Goal: Task Accomplishment & Management: Use online tool/utility

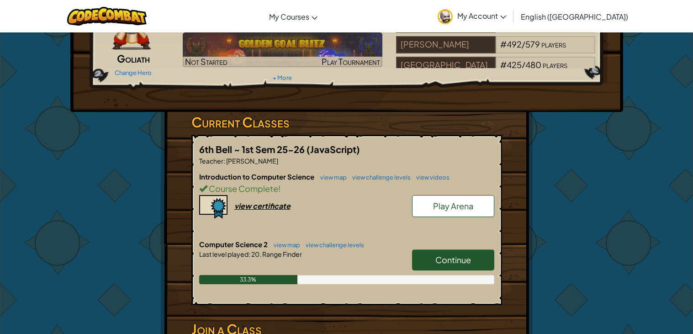
scroll to position [80, 0]
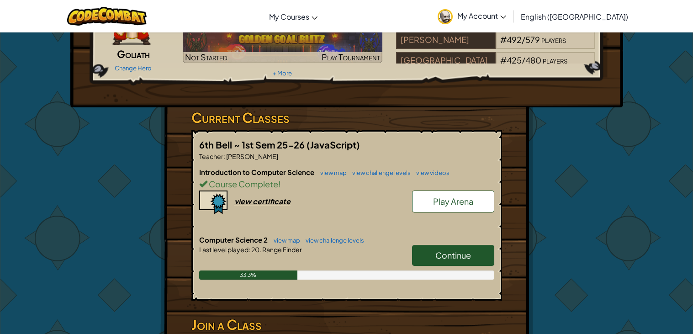
click at [453, 250] on span "Continue" at bounding box center [454, 255] width 36 height 11
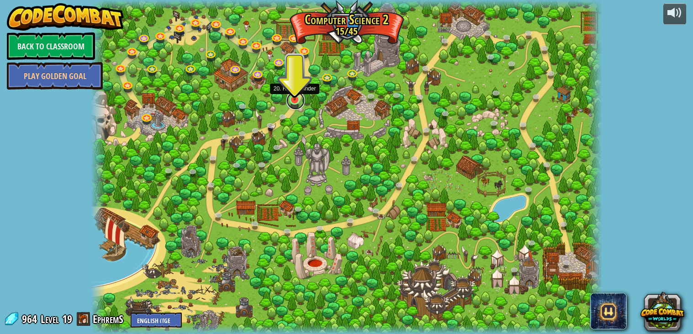
click at [298, 102] on link at bounding box center [296, 100] width 18 height 18
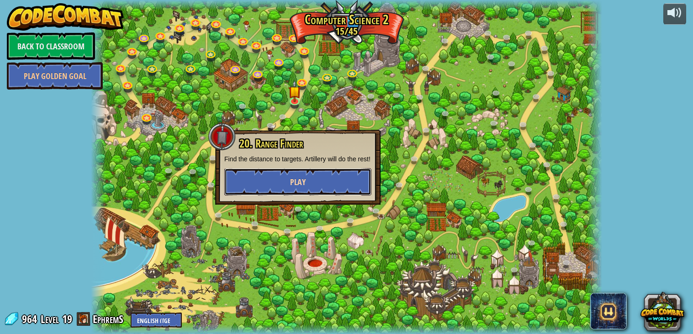
click at [276, 180] on button "Play" at bounding box center [297, 181] width 147 height 27
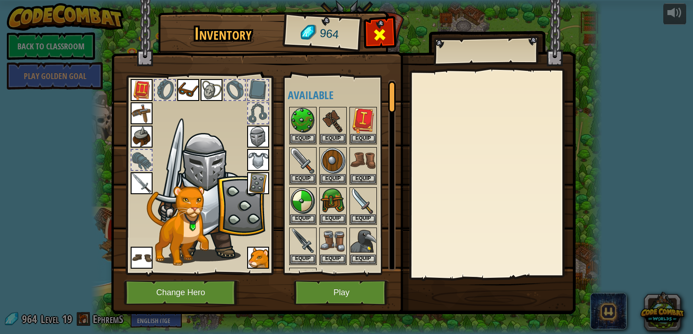
click at [379, 41] on span at bounding box center [380, 34] width 15 height 15
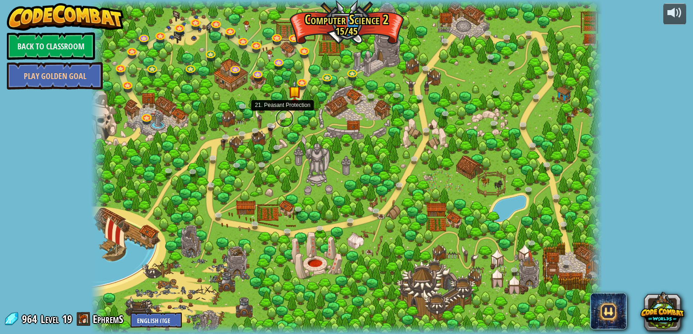
click at [279, 117] on link at bounding box center [285, 118] width 18 height 18
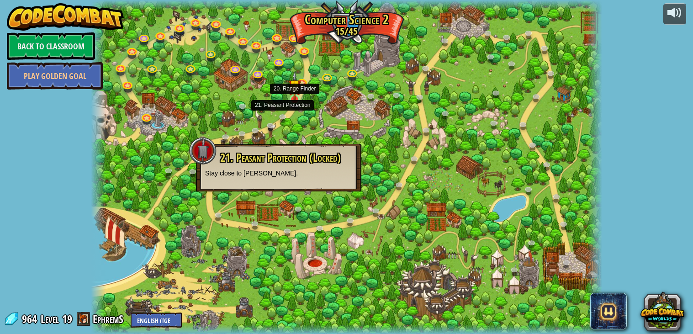
click at [295, 96] on img at bounding box center [294, 85] width 13 height 29
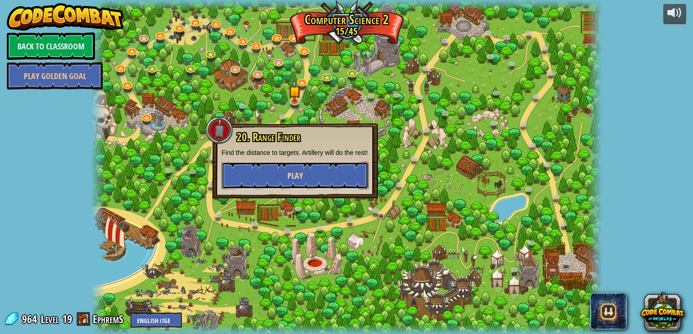
click at [321, 176] on button "Play" at bounding box center [295, 175] width 147 height 27
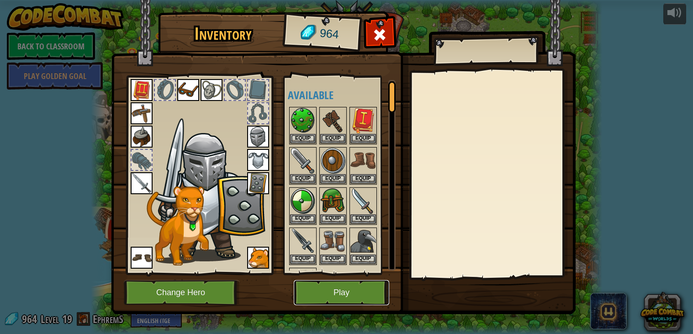
click at [322, 297] on button "Play" at bounding box center [342, 292] width 96 height 25
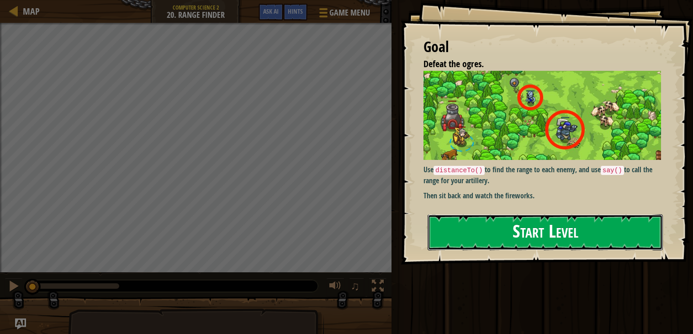
click at [490, 214] on button "Start Level" at bounding box center [545, 232] width 235 height 36
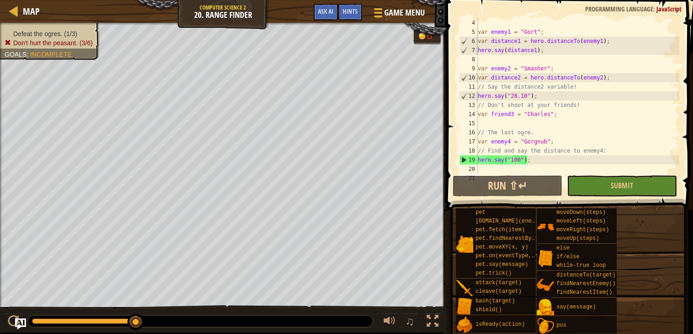
scroll to position [36, 0]
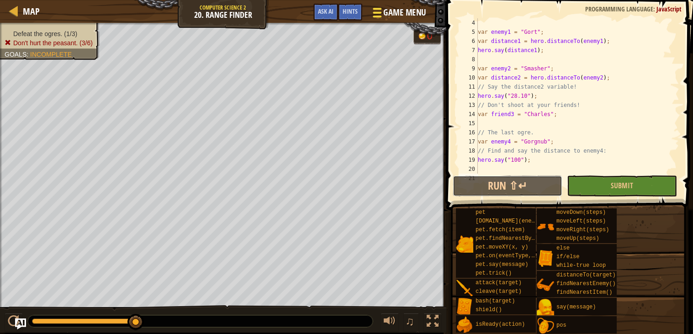
click at [494, 193] on button "Run ⇧↵" at bounding box center [508, 185] width 110 height 21
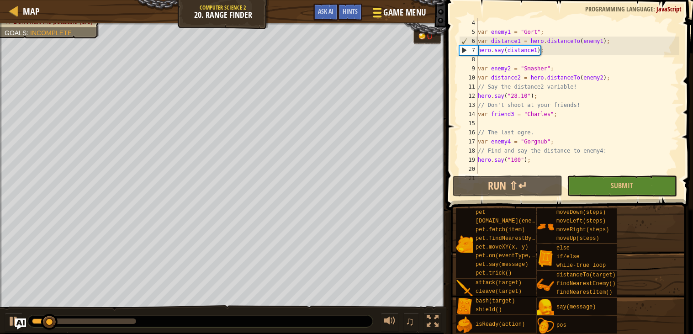
click at [382, 13] on div at bounding box center [377, 12] width 12 height 13
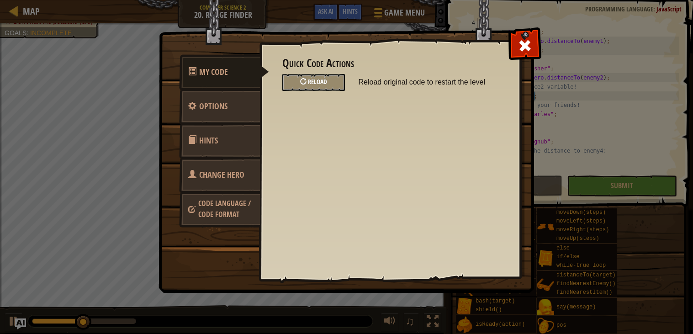
click at [301, 85] on div "Reload" at bounding box center [313, 82] width 63 height 17
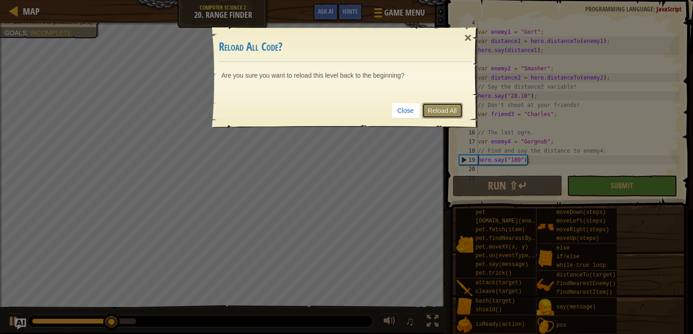
click at [442, 112] on link "Reload All" at bounding box center [442, 111] width 41 height 16
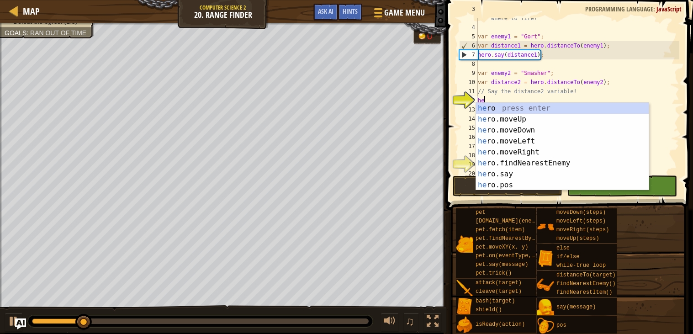
scroll to position [4, 0]
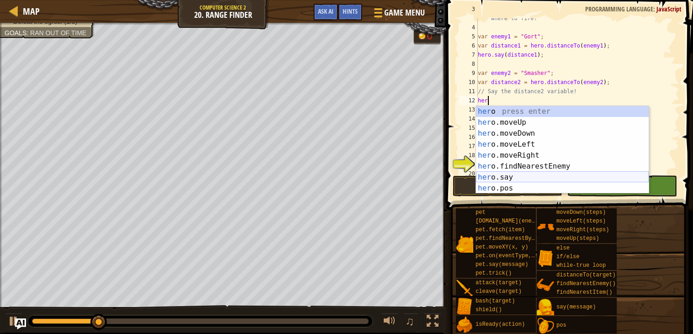
click at [509, 183] on div "her o press enter her o.moveUp press enter her o.moveDown press enter her o.mov…" at bounding box center [562, 161] width 173 height 110
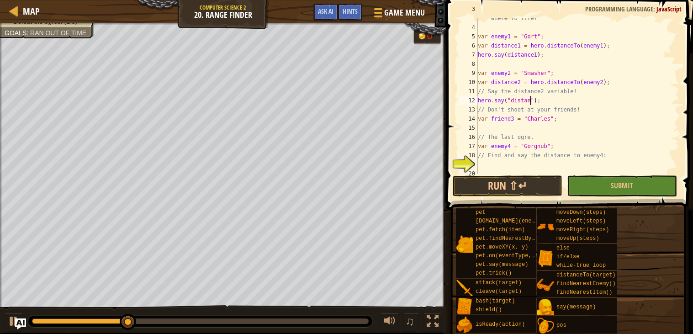
scroll to position [4, 5]
type textarea "hero.say("distance2");"
click at [521, 124] on div "// Say the distance for each enemy to tell the artillery where to fire! var ene…" at bounding box center [577, 96] width 203 height 183
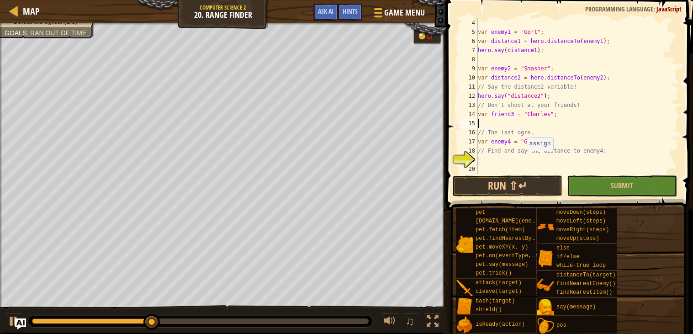
scroll to position [36, 0]
click at [510, 158] on div "var enemy1 = "Gort" ; var distance1 = hero . distanceTo ( enemy1 ) ; hero . say…" at bounding box center [577, 105] width 203 height 174
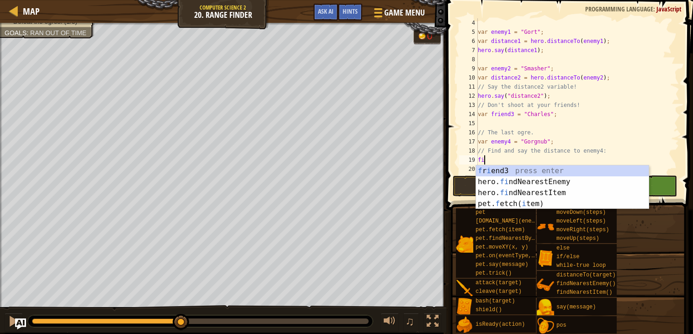
type textarea "f"
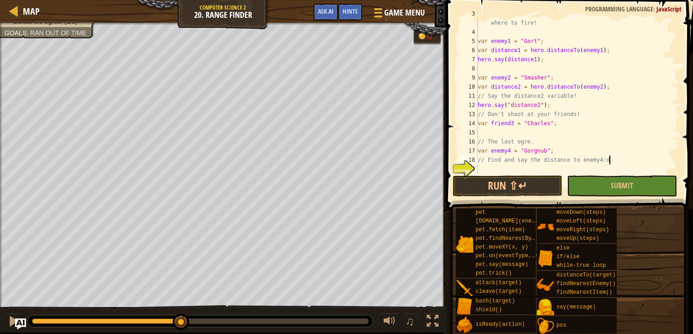
scroll to position [4, 10]
type textarea "// Find and say the distance to enemy4:"
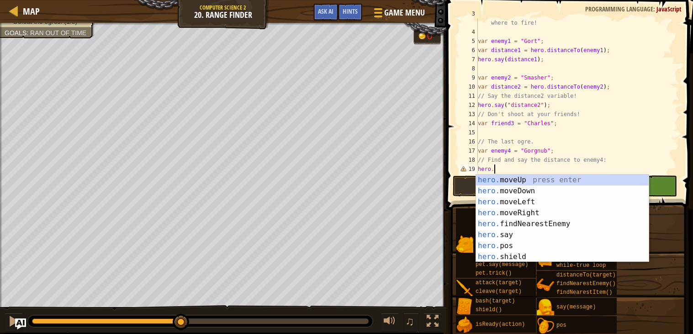
scroll to position [4, 0]
type textarea "h"
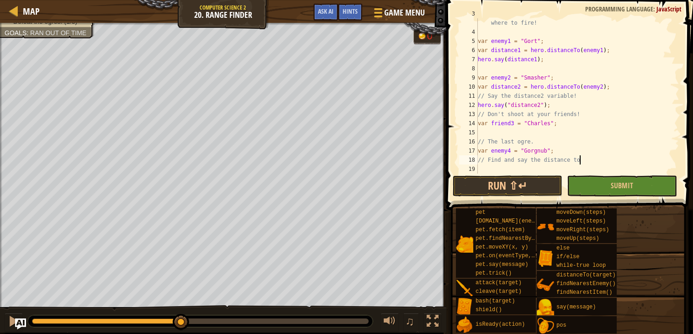
scroll to position [4, 8]
type textarea "// Find and say the distance [PERSON_NAME]"
click at [486, 171] on div "// Say the distance for each enemy to tell the artillery where to fire! var ene…" at bounding box center [577, 100] width 203 height 183
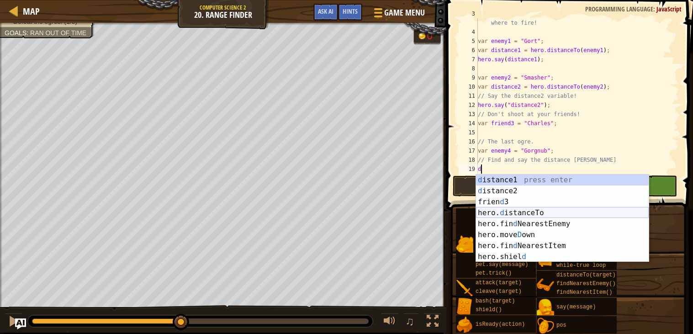
click at [526, 209] on div "d istance1 press enter d istance2 press enter frien d 3 press enter hero. d ist…" at bounding box center [562, 230] width 173 height 110
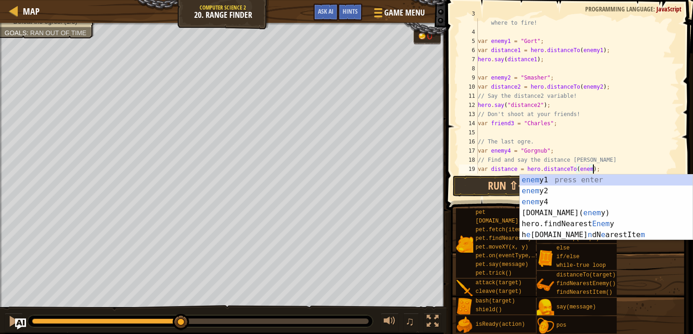
scroll to position [4, 10]
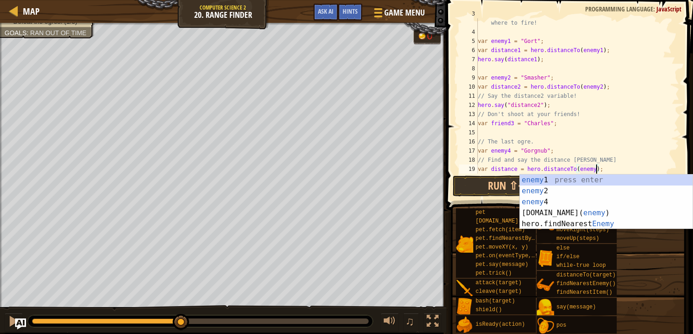
type textarea "var distance = hero.distanceTo(enemy4);"
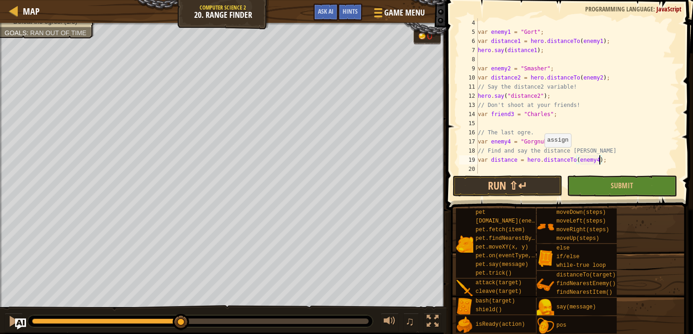
scroll to position [36, 0]
click at [511, 169] on div "var enemy1 = "Gort" ; var distance1 = hero . distanceTo ( enemy1 ) ; hero . say…" at bounding box center [577, 105] width 203 height 174
click at [519, 175] on button "Run ⇧↵" at bounding box center [508, 185] width 110 height 21
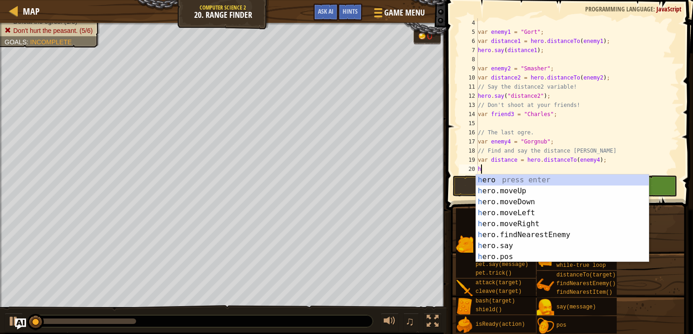
click at [513, 142] on div "var enemy1 = "Gort" ; var distance1 = hero . distanceTo ( enemy1 ) ; hero . say…" at bounding box center [577, 105] width 203 height 174
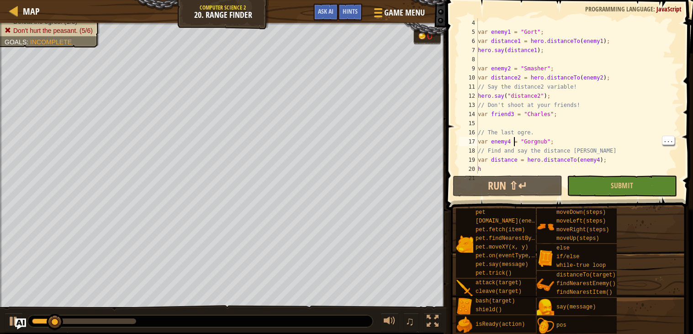
click at [530, 158] on div "var enemy1 = "Gort" ; var distance1 = hero . distanceTo ( enemy1 ) ; hero . say…" at bounding box center [577, 105] width 203 height 174
click at [567, 161] on div "var enemy1 = "Gort" ; var distance1 = hero . distanceTo ( enemy1 ) ; hero . say…" at bounding box center [577, 105] width 203 height 174
click at [518, 162] on div "var enemy1 = "Gort" ; var distance1 = hero . distanceTo ( enemy1 ) ; hero . say…" at bounding box center [577, 105] width 203 height 174
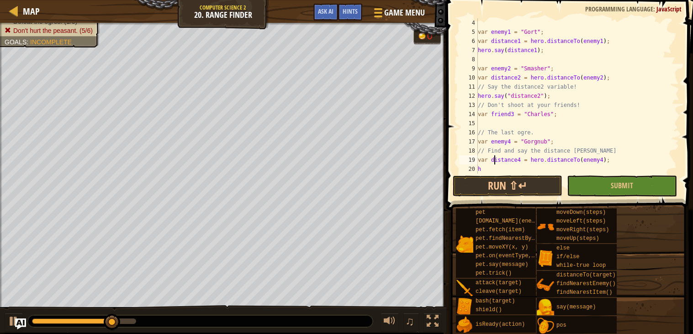
click at [495, 159] on div "var enemy1 = "Gort" ; var distance1 = hero . distanceTo ( enemy1 ) ; hero . say…" at bounding box center [577, 105] width 203 height 174
click at [494, 163] on div "var enemy1 = "Gort" ; var distance1 = hero . distanceTo ( enemy1 ) ; hero . say…" at bounding box center [577, 105] width 203 height 174
click at [488, 167] on div "var enemy1 = "Gort" ; var distance1 = hero . distanceTo ( enemy1 ) ; hero . say…" at bounding box center [577, 105] width 203 height 174
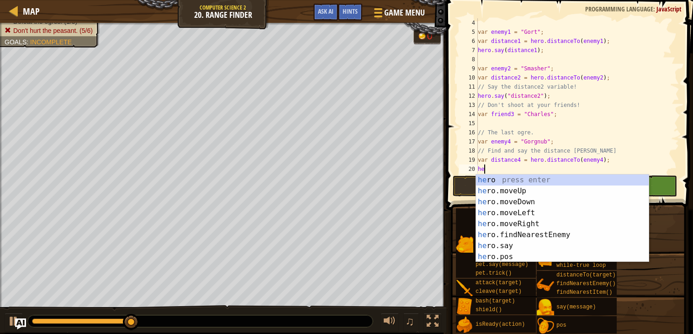
scroll to position [4, 0]
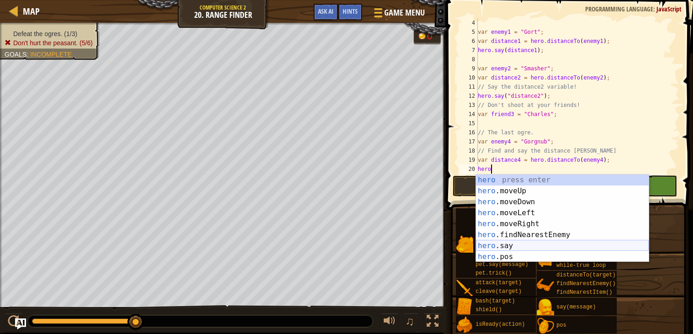
click at [519, 242] on div "hero press enter hero .moveUp press enter hero .moveDown press enter hero .move…" at bounding box center [562, 230] width 173 height 110
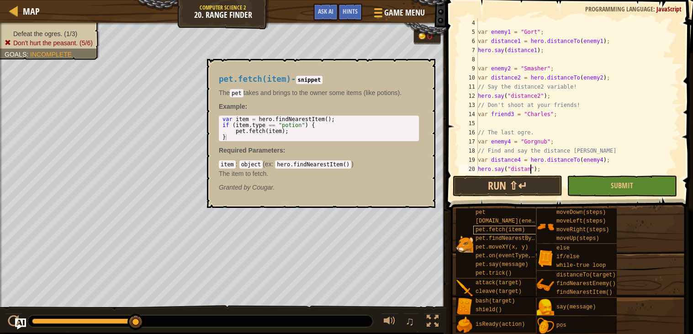
scroll to position [4, 5]
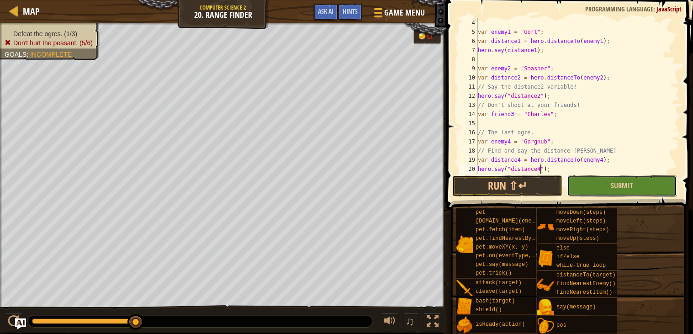
click at [577, 183] on button "Submit" at bounding box center [622, 185] width 110 height 21
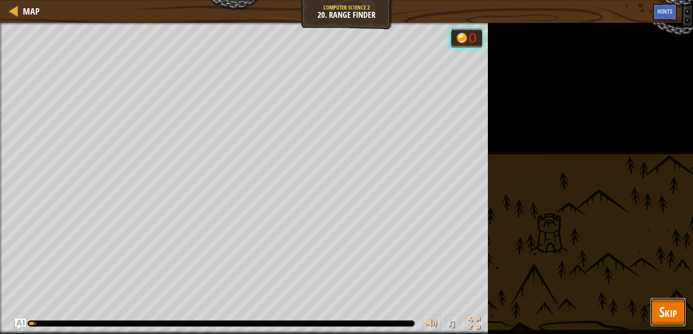
click at [675, 314] on span "Skip" at bounding box center [668, 312] width 18 height 19
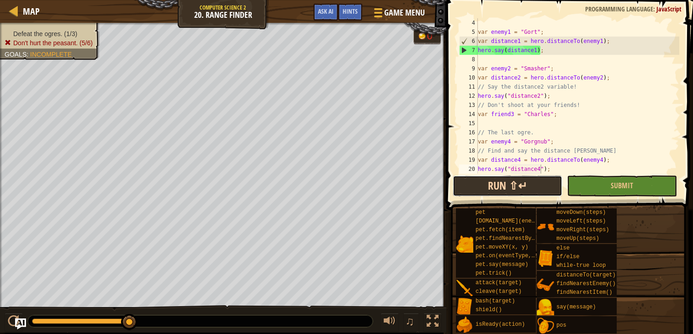
click at [487, 187] on button "Run ⇧↵" at bounding box center [508, 185] width 110 height 21
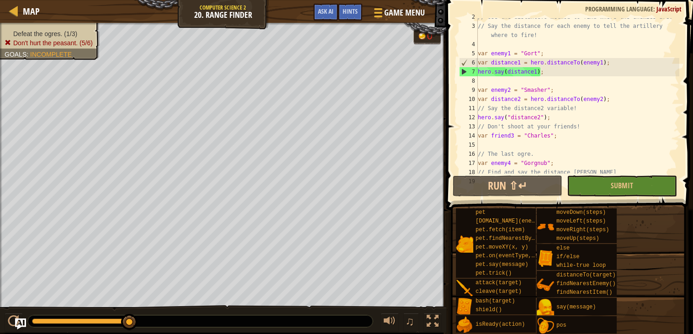
scroll to position [8, 0]
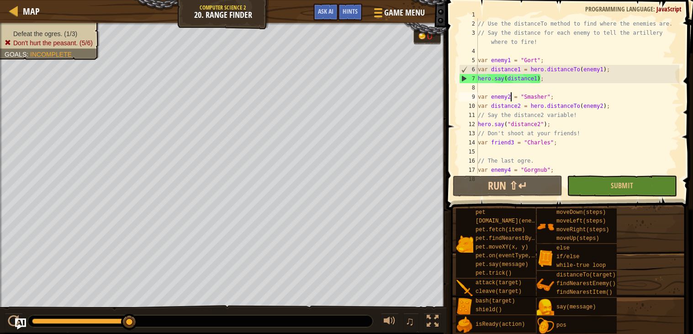
click at [512, 99] on div "// Ogres are scouting the forest! // Use the distanceTo method to find where th…" at bounding box center [577, 97] width 203 height 174
click at [545, 129] on div "// Ogres are scouting the forest! // Use the distanceTo method to find where th…" at bounding box center [577, 97] width 203 height 174
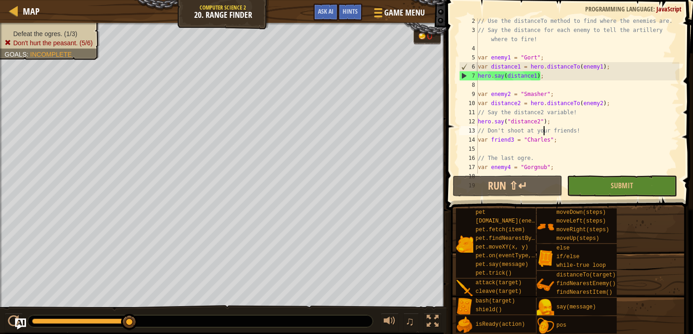
click at [529, 132] on div "// Use the distanceTo method to find where the enemies are. // Say the distance…" at bounding box center [577, 103] width 203 height 174
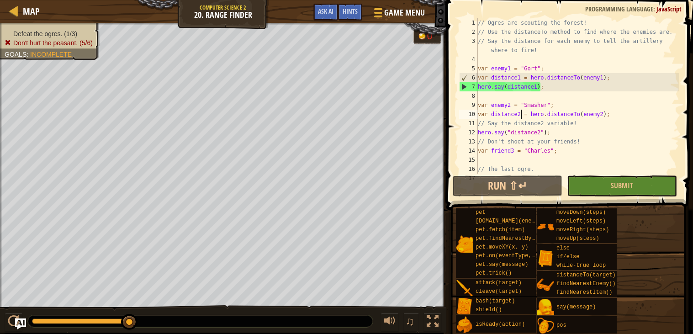
click at [521, 115] on div "// Ogres are scouting the forest! // Use the distanceTo method to find where th…" at bounding box center [577, 105] width 203 height 174
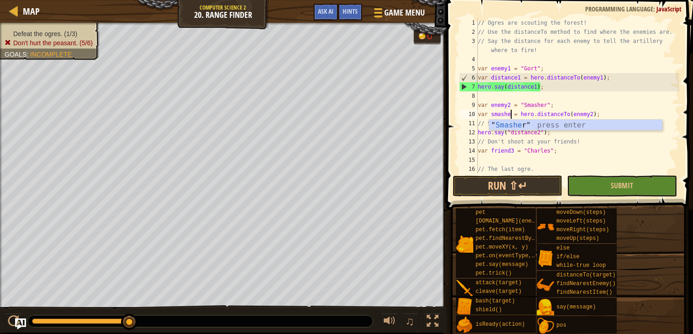
scroll to position [4, 3]
click at [520, 126] on div "" Smasher " press enter" at bounding box center [575, 136] width 173 height 33
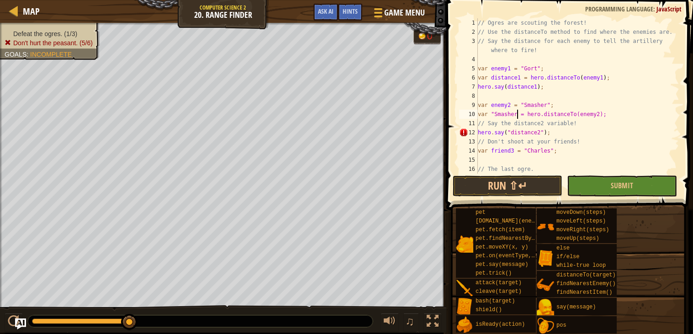
click at [544, 132] on div "// Ogres are scouting the forest! // Use the distanceTo method to find where th…" at bounding box center [577, 105] width 203 height 174
click at [545, 146] on div ""[PERSON_NAME]" press enter" at bounding box center [591, 154] width 173 height 33
click at [532, 181] on button "Run ⇧↵" at bounding box center [508, 185] width 110 height 21
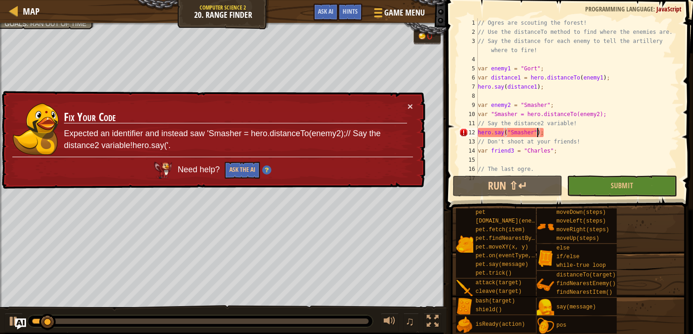
click at [536, 132] on div "// Ogres are scouting the forest! // Use the distanceTo method to find where th…" at bounding box center [577, 105] width 203 height 174
click at [494, 114] on div "// Ogres are scouting the forest! // Use the distanceTo method to find where th…" at bounding box center [577, 105] width 203 height 174
click at [533, 133] on div "// Ogres are scouting the forest! // Use the distanceTo method to find where th…" at bounding box center [577, 105] width 203 height 174
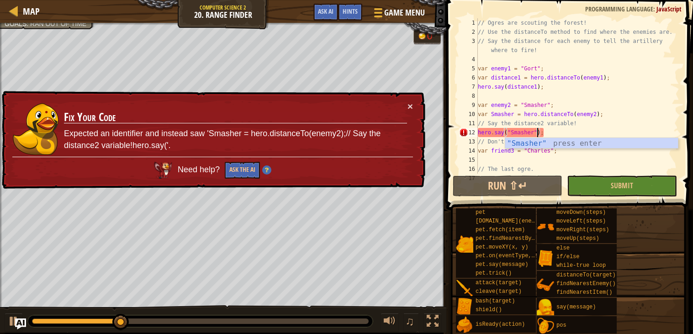
click at [524, 172] on div "// Ogres are scouting the forest! // Use the distanceTo method to find where th…" at bounding box center [577, 105] width 203 height 174
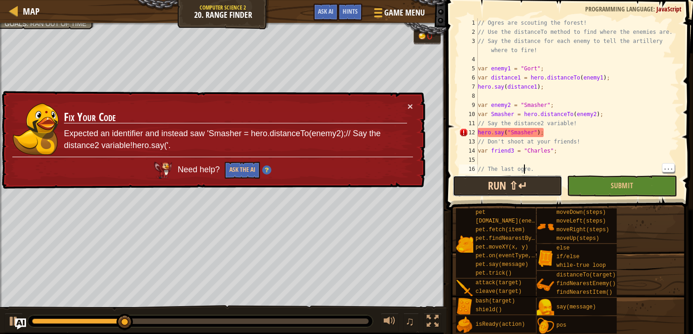
click at [538, 187] on button "Run ⇧↵" at bounding box center [508, 185] width 110 height 21
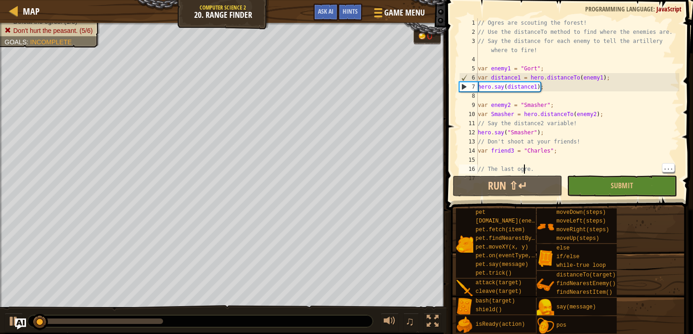
click at [538, 125] on div "// Ogres are scouting the forest! // Use the distanceTo method to find where th…" at bounding box center [577, 105] width 203 height 174
click at [535, 133] on div "// Ogres are scouting the forest! // Use the distanceTo method to find where th…" at bounding box center [577, 105] width 203 height 174
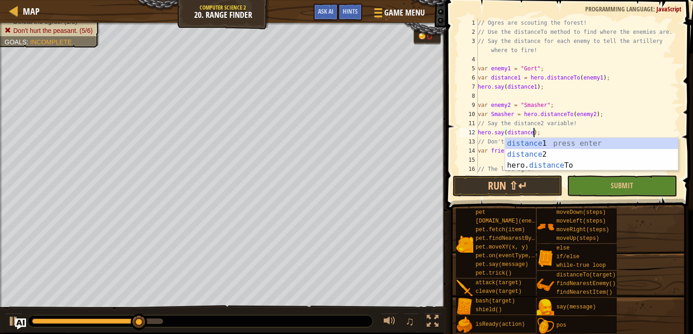
scroll to position [4, 4]
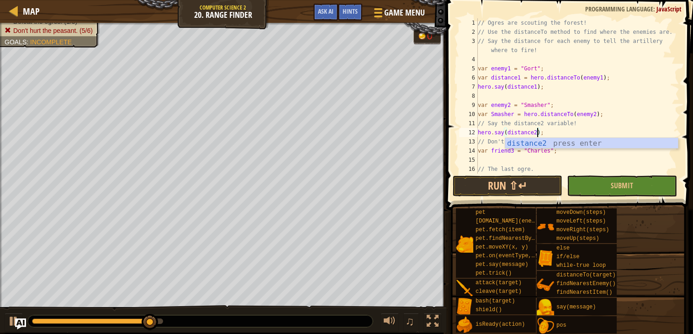
click at [515, 113] on div "// Ogres are scouting the forest! // Use the distanceTo method to find where th…" at bounding box center [577, 105] width 203 height 174
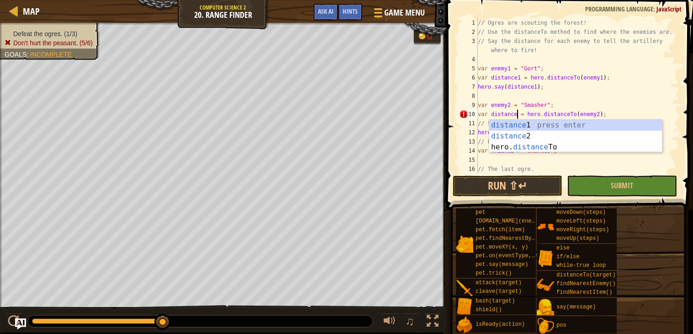
scroll to position [4, 4]
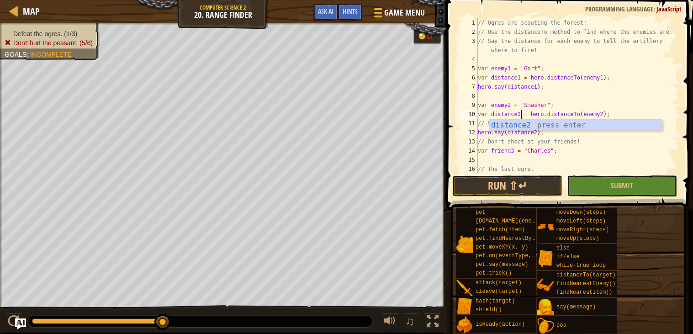
click at [550, 144] on div "// Ogres are scouting the forest! // Use the distanceTo method to find where th…" at bounding box center [577, 105] width 203 height 174
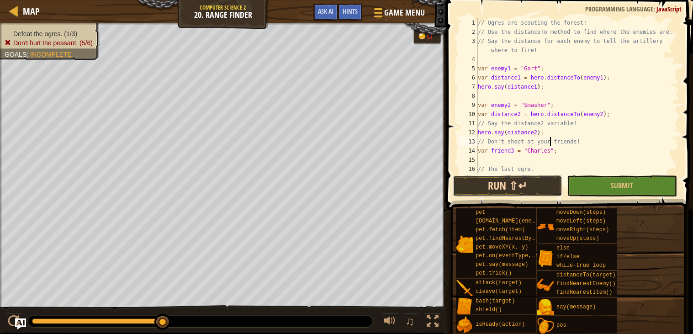
click at [535, 181] on button "Run ⇧↵" at bounding box center [508, 185] width 110 height 21
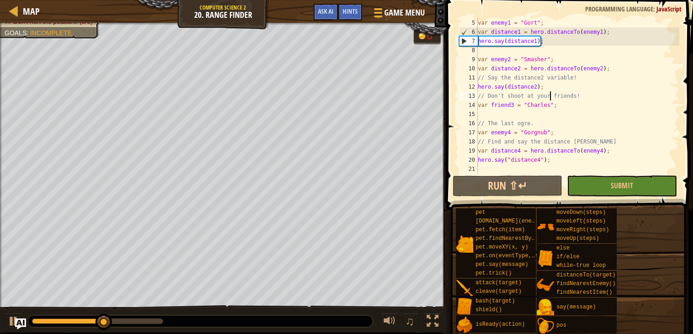
scroll to position [45, 0]
click at [479, 190] on button "Run ⇧↵" at bounding box center [508, 185] width 110 height 21
click at [544, 159] on div "var enemy1 = "Gort" ; var distance1 = hero . distanceTo ( enemy1 ) ; hero . say…" at bounding box center [577, 105] width 203 height 174
click at [511, 159] on div "var enemy1 = "Gort" ; var distance1 = hero . distanceTo ( enemy1 ) ; hero . say…" at bounding box center [577, 105] width 203 height 174
type textarea "hero.say(distance4);"
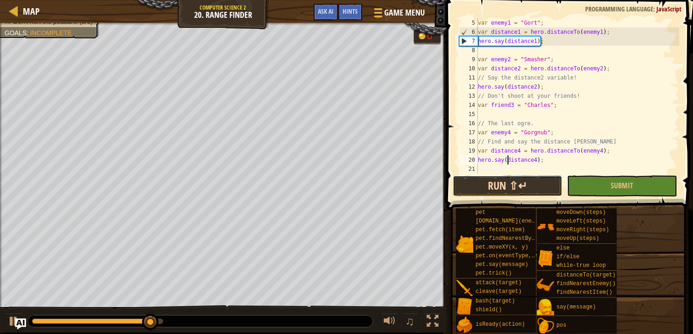
click at [530, 178] on button "Run ⇧↵" at bounding box center [508, 185] width 110 height 21
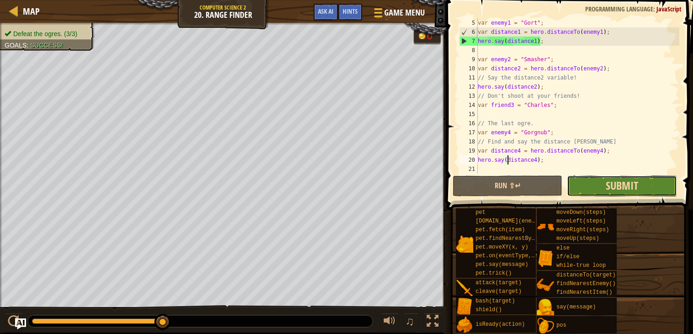
click at [634, 181] on span "Submit" at bounding box center [622, 185] width 32 height 15
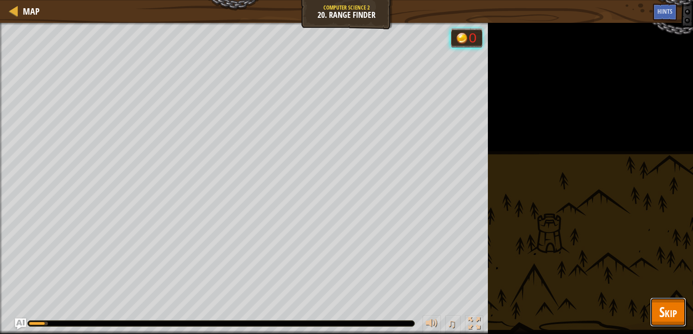
click at [670, 313] on span "Skip" at bounding box center [668, 312] width 18 height 19
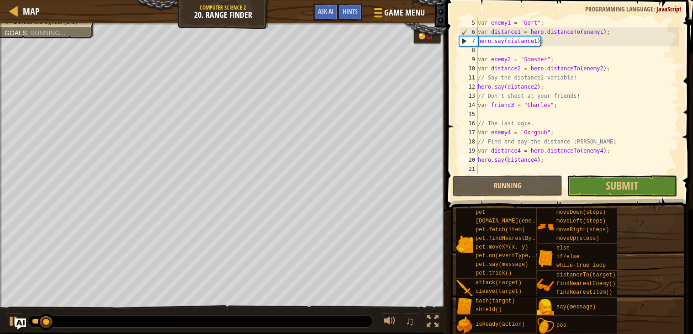
click at [667, 308] on div "pet [DOMAIN_NAME](enemy) pet.fetch(item) pet.findNearestByType(type) pet.moveXY…" at bounding box center [571, 271] width 231 height 126
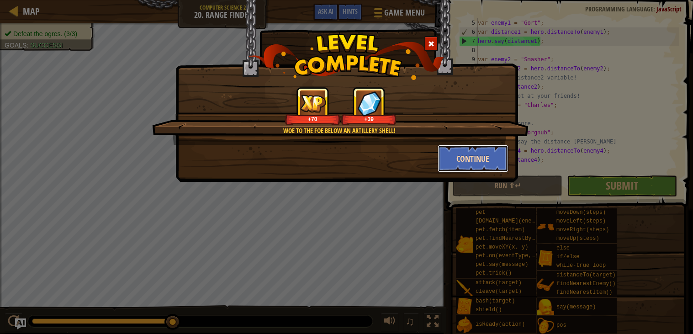
click at [469, 156] on button "Continue" at bounding box center [473, 158] width 71 height 27
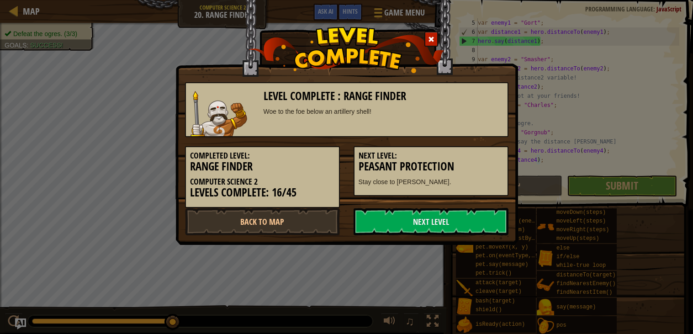
click at [465, 139] on div "Next Level: Peasant Protection Stay close to [PERSON_NAME]." at bounding box center [431, 166] width 169 height 59
click at [486, 168] on h3 "Peasant Protection" at bounding box center [431, 166] width 145 height 12
click at [296, 221] on link "Back to Map" at bounding box center [262, 221] width 155 height 27
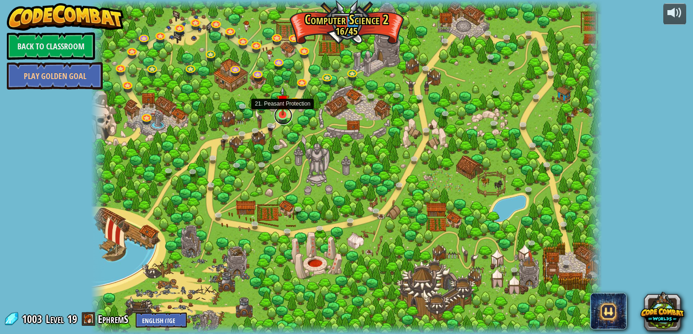
click at [284, 118] on link at bounding box center [283, 115] width 18 height 18
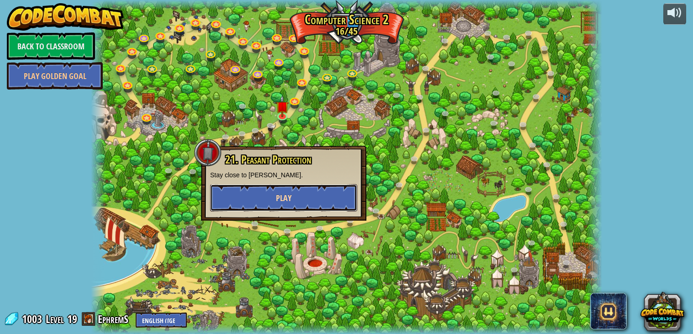
click at [292, 206] on button "Play" at bounding box center [283, 197] width 147 height 27
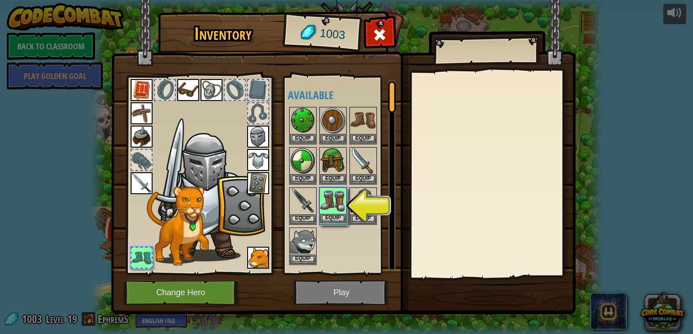
click at [325, 223] on div "Equip" at bounding box center [332, 205] width 27 height 37
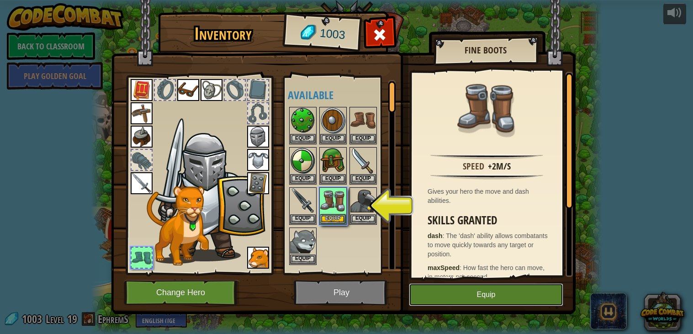
click at [477, 293] on button "Equip" at bounding box center [486, 294] width 154 height 23
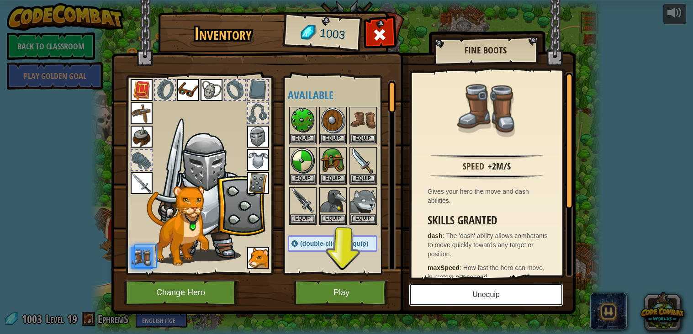
click at [468, 291] on button "Unequip" at bounding box center [486, 294] width 154 height 23
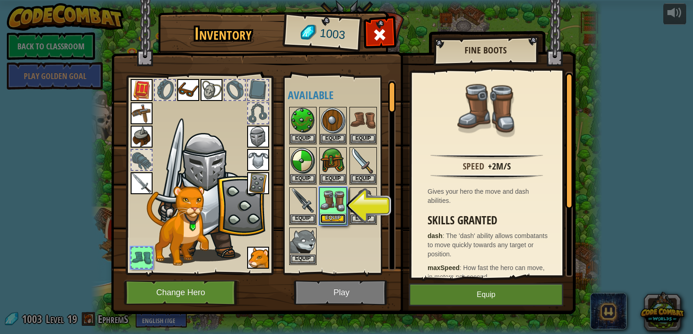
click at [338, 214] on button "Equip" at bounding box center [333, 219] width 26 height 10
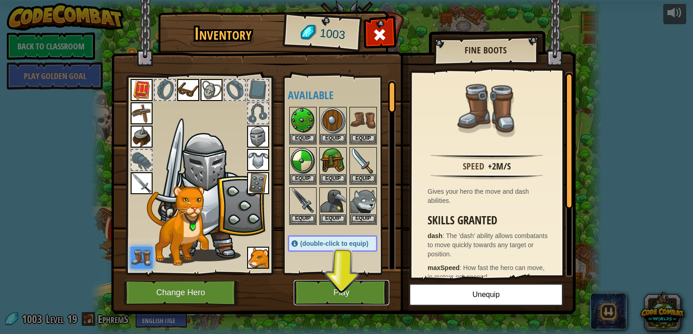
click at [350, 291] on button "Play" at bounding box center [342, 292] width 96 height 25
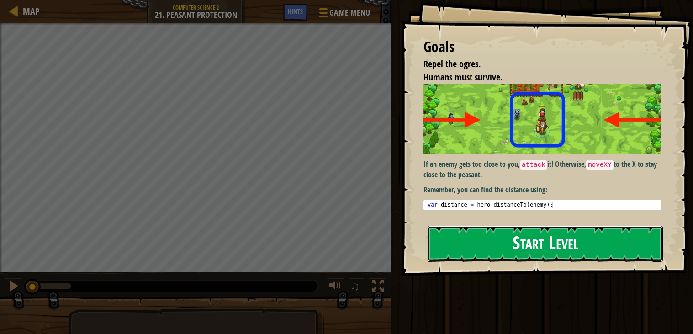
click at [616, 251] on button "Start Level" at bounding box center [545, 244] width 235 height 36
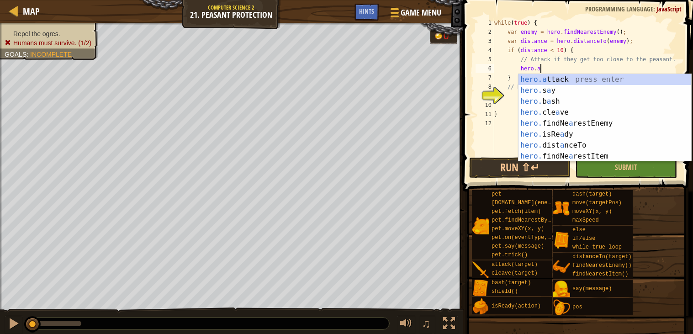
scroll to position [4, 3]
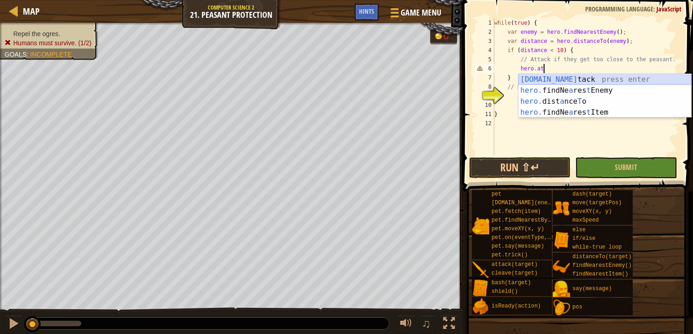
click at [573, 77] on div "[DOMAIN_NAME] tack press enter hero. findNe a res t Enemy press enter hero. dis…" at bounding box center [605, 107] width 173 height 66
type textarea "hero.attack(enemy);"
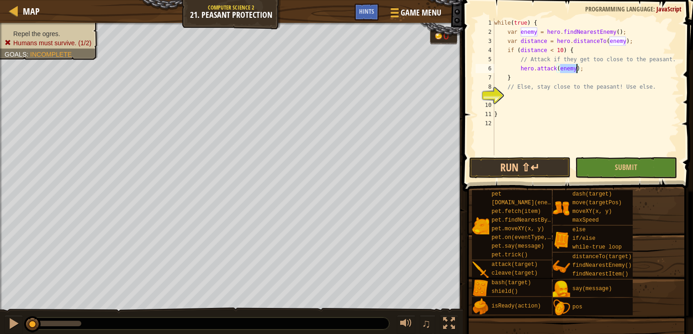
click at [525, 96] on div "while ( true ) { var enemy = hero . findNearestEnemy ( ) ; var distance = hero …" at bounding box center [586, 95] width 187 height 155
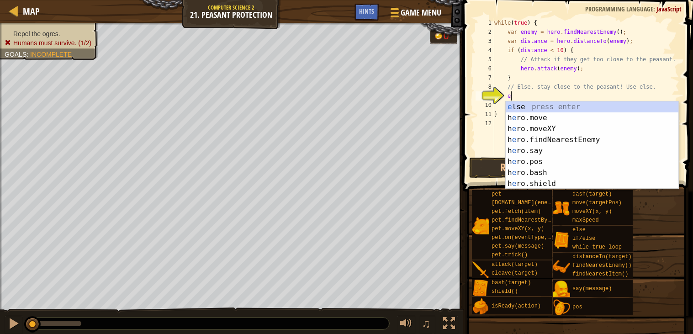
scroll to position [4, 1]
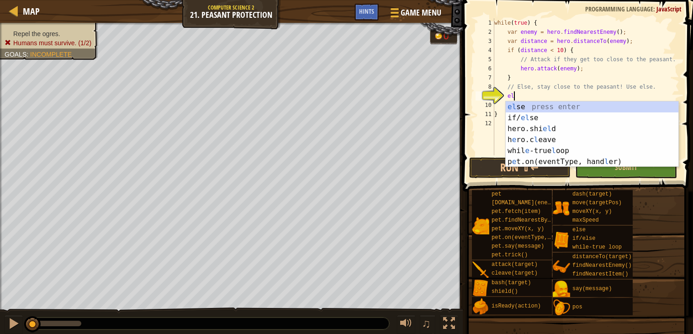
type textarea "els"
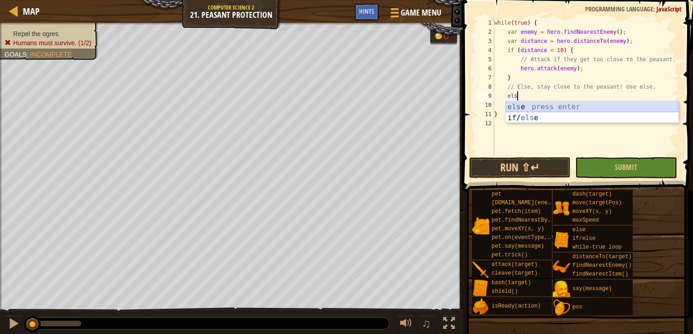
click at [516, 106] on div "els e press enter if/ els e press enter" at bounding box center [592, 123] width 173 height 44
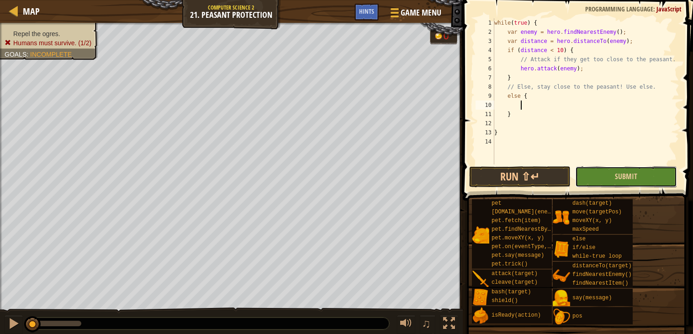
click at [606, 174] on button "Submit" at bounding box center [626, 176] width 102 height 21
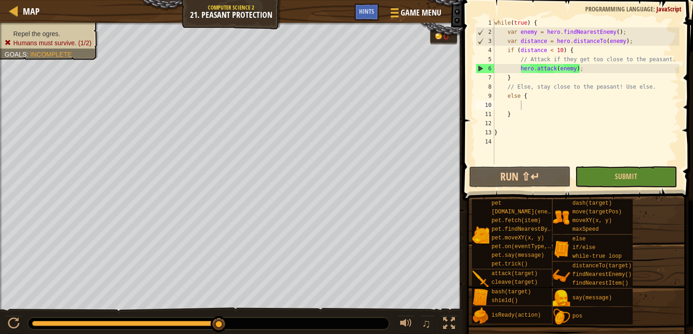
click at [523, 106] on div "while ( true ) { var enemy = hero . findNearestEnemy ( ) ; var distance = hero …" at bounding box center [586, 100] width 187 height 165
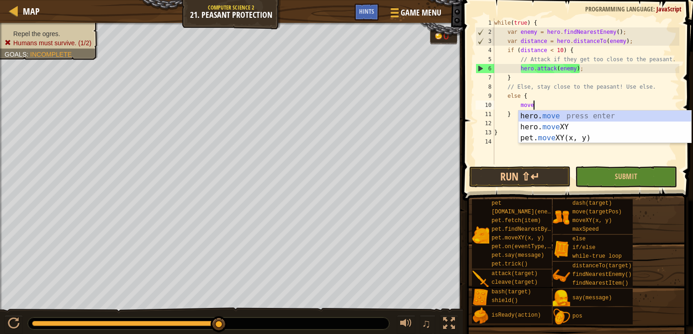
scroll to position [4, 2]
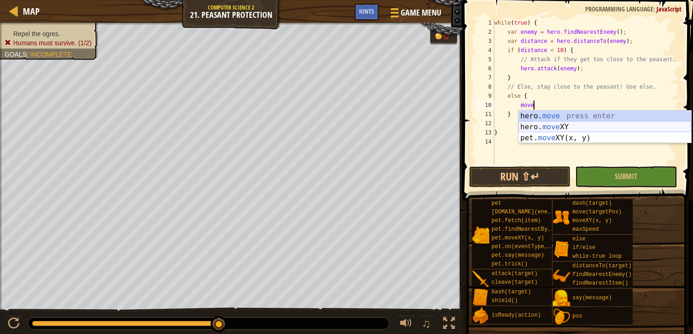
click at [562, 125] on div "hero. move press enter hero. move XY press enter pet. move XY(x, y) press enter" at bounding box center [605, 138] width 173 height 55
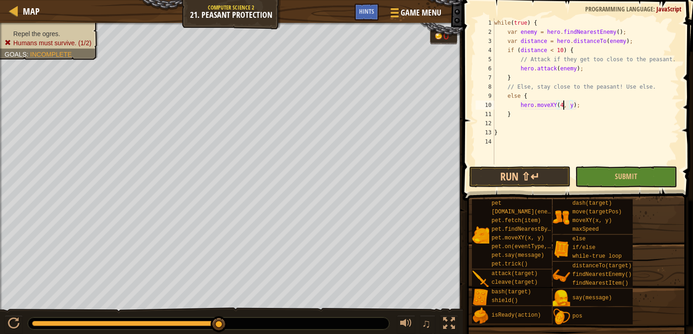
scroll to position [4, 6]
type textarea "hero.moveXY(40, 37);"
click at [630, 177] on span "Submit" at bounding box center [626, 176] width 22 height 10
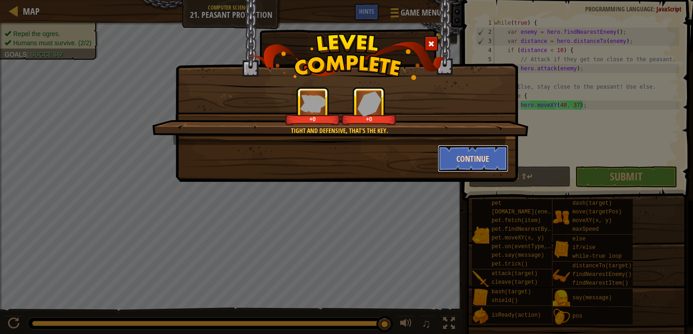
click at [495, 167] on button "Continue" at bounding box center [473, 158] width 71 height 27
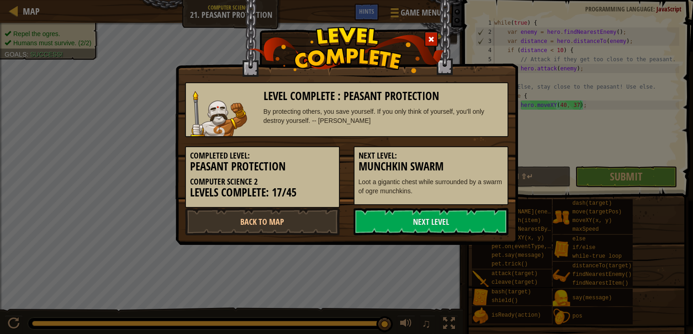
click at [234, 239] on div "Level Complete : Peasant Protection By protecting others, you save yourself. If…" at bounding box center [346, 122] width 343 height 245
click at [227, 228] on link "Back to Map" at bounding box center [262, 221] width 155 height 27
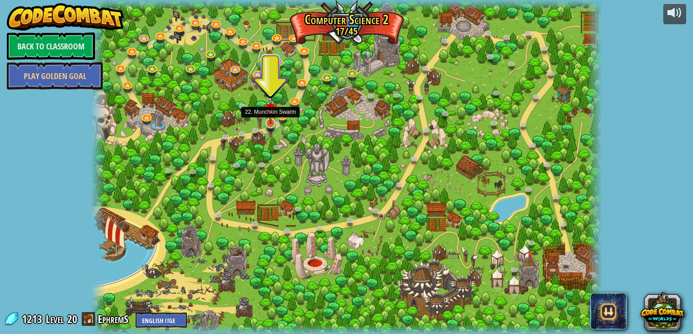
click at [271, 119] on img at bounding box center [270, 109] width 13 height 29
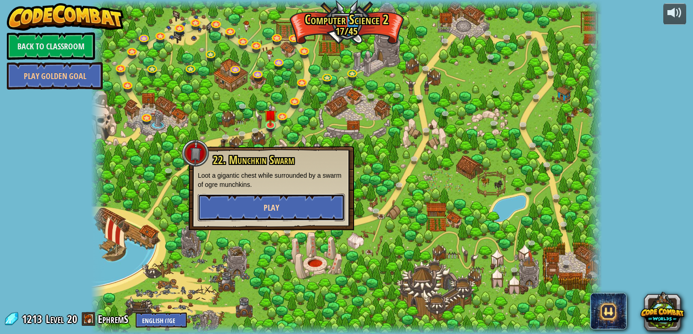
click at [309, 201] on button "Play" at bounding box center [271, 207] width 147 height 27
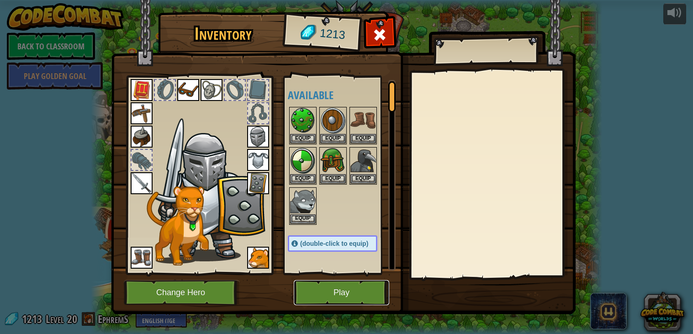
click at [336, 293] on button "Play" at bounding box center [342, 292] width 96 height 25
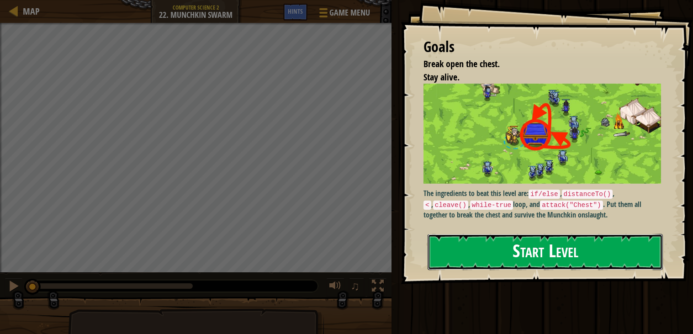
click at [472, 263] on button "Start Level" at bounding box center [545, 252] width 235 height 36
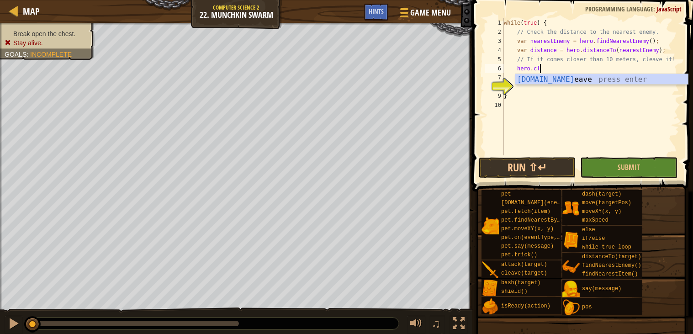
scroll to position [4, 2]
click at [539, 78] on div "[DOMAIN_NAME] eave press enter" at bounding box center [602, 90] width 173 height 33
type textarea "hero.cleave(enemy);"
click at [529, 88] on div "while ( true ) { // Check the distance to the nearest enemy. var nearestEnemy =…" at bounding box center [590, 95] width 177 height 155
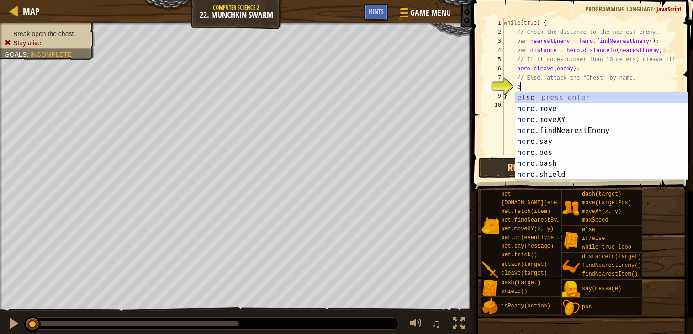
type textarea "el"
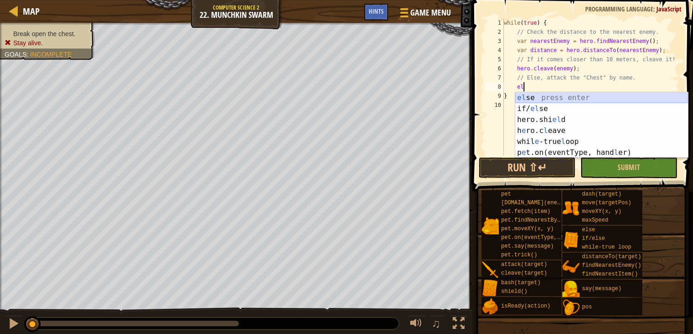
click at [566, 98] on div "el se press enter if/ el se press enter hero.shi el d press enter h e ro.c l ea…" at bounding box center [602, 136] width 173 height 88
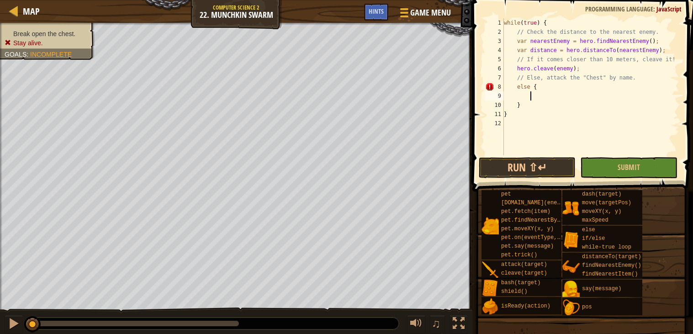
scroll to position [4, 2]
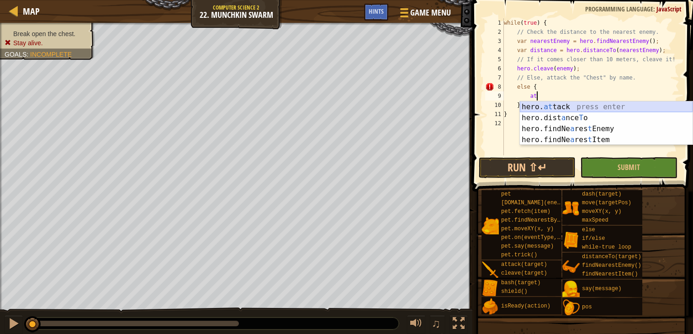
click at [554, 105] on div "hero. at tack press enter hero.dist a nce T o press enter hero.findNe a res t E…" at bounding box center [606, 134] width 173 height 66
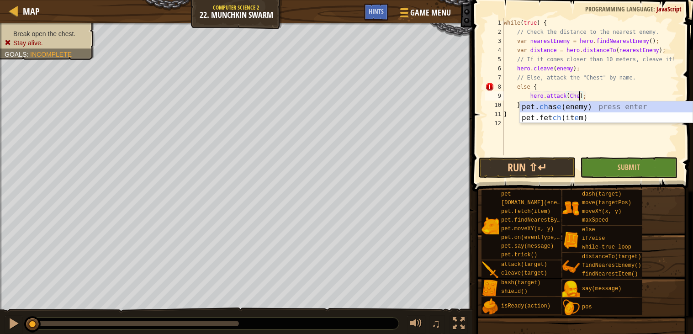
scroll to position [4, 6]
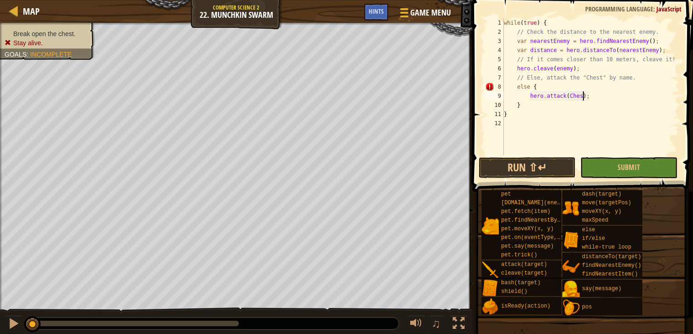
type textarea "hero.attack(Chest);"
click at [598, 136] on div "while ( true ) { // Check the distance to the nearest enemy. var nearestEnemy =…" at bounding box center [590, 95] width 177 height 155
click at [516, 88] on div "while ( true ) { // Check the distance to the nearest enemy. var nearestEnemy =…" at bounding box center [590, 95] width 177 height 155
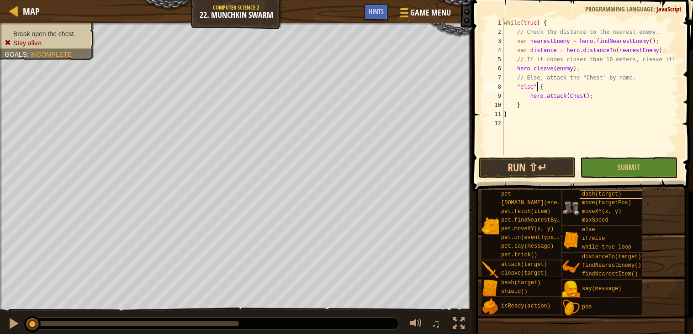
type textarea ""else" {"
click at [640, 195] on div "dash(target)" at bounding box center [614, 194] width 69 height 9
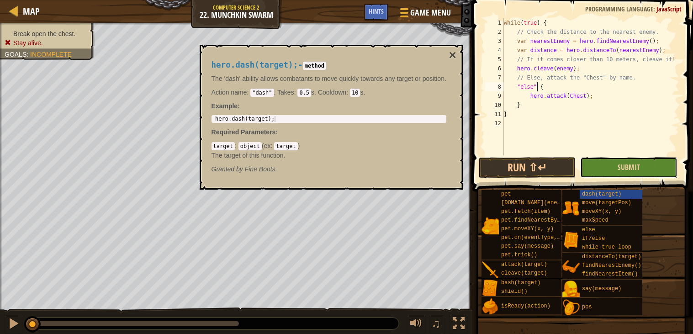
click at [637, 160] on button "Submit" at bounding box center [628, 167] width 97 height 21
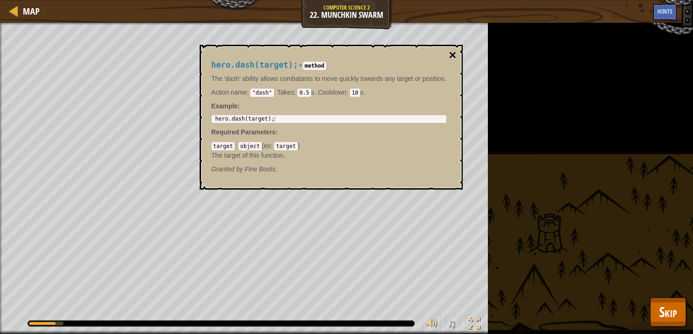
click at [454, 58] on button "×" at bounding box center [452, 55] width 7 height 13
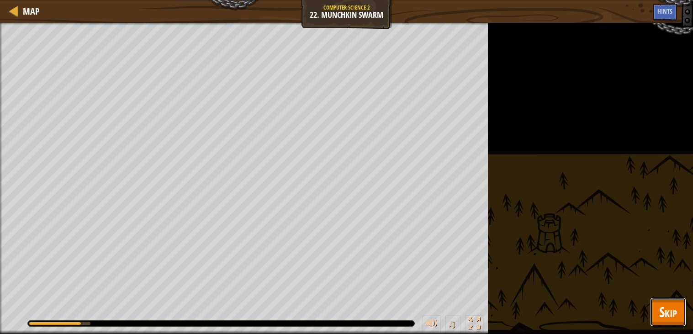
click at [658, 325] on button "Skip" at bounding box center [668, 312] width 36 height 29
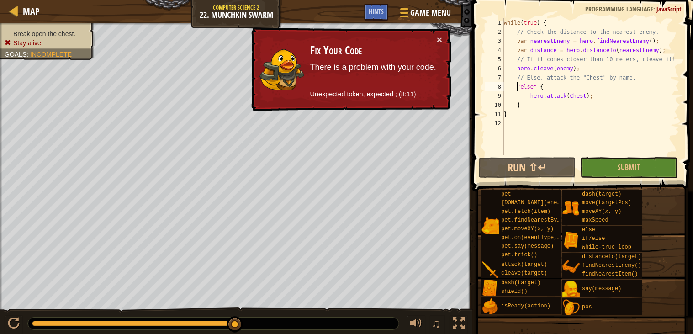
click at [517, 87] on div "while ( true ) { // Check the distance to the nearest enemy. var nearestEnemy =…" at bounding box center [590, 95] width 177 height 155
click at [395, 11] on button "Game Menu" at bounding box center [425, 14] width 67 height 22
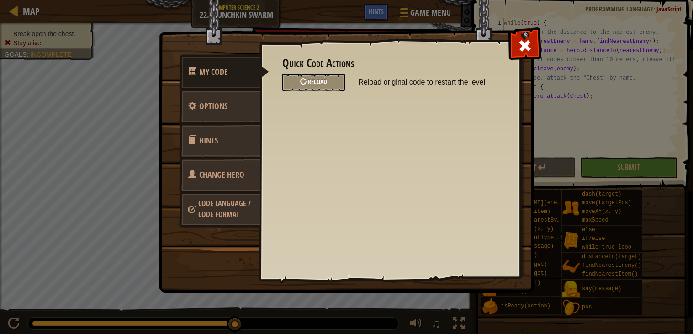
click at [294, 84] on div "Reload" at bounding box center [313, 82] width 63 height 17
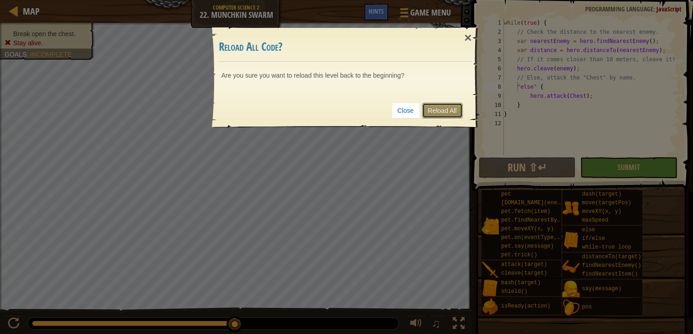
click at [452, 107] on link "Reload All" at bounding box center [442, 111] width 41 height 16
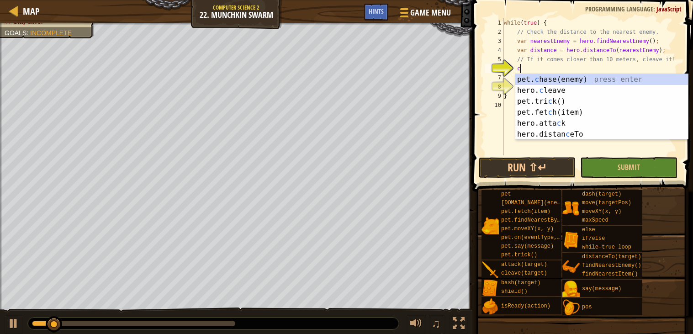
scroll to position [4, 1]
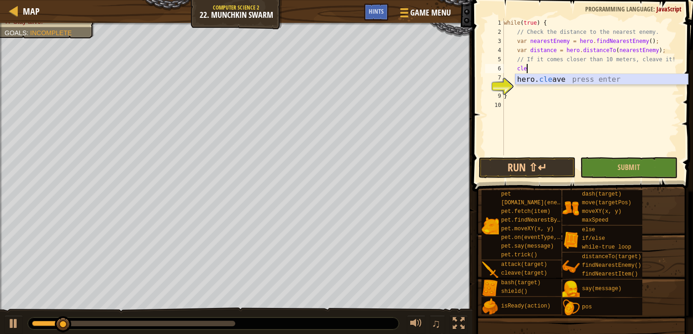
click at [556, 82] on div "hero. cle ave press enter" at bounding box center [602, 90] width 173 height 33
type textarea "hero.cleave(enemy);"
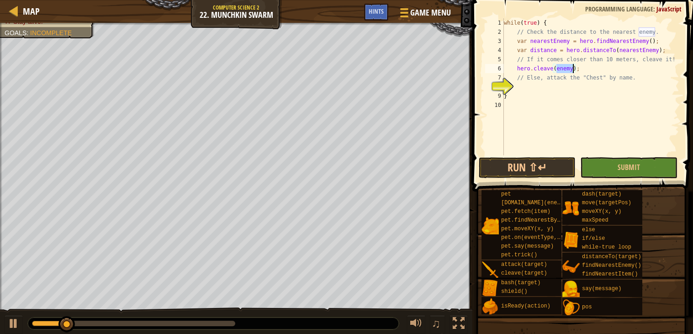
click at [539, 86] on div "while ( true ) { // Check the distance to the nearest enemy. var nearestEnemy =…" at bounding box center [591, 95] width 178 height 155
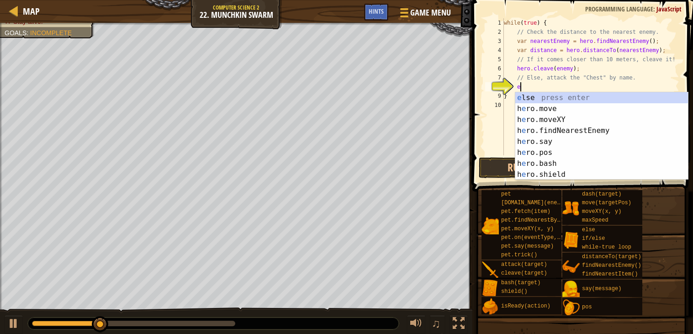
type textarea "el"
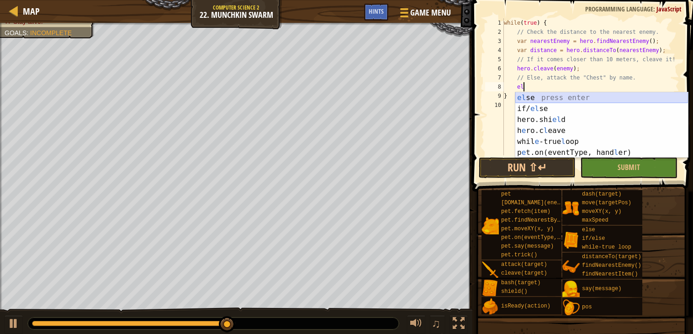
click at [551, 96] on div "el se press enter if/ el se press enter hero.shi el d press enter h e ro.c l ea…" at bounding box center [602, 136] width 173 height 88
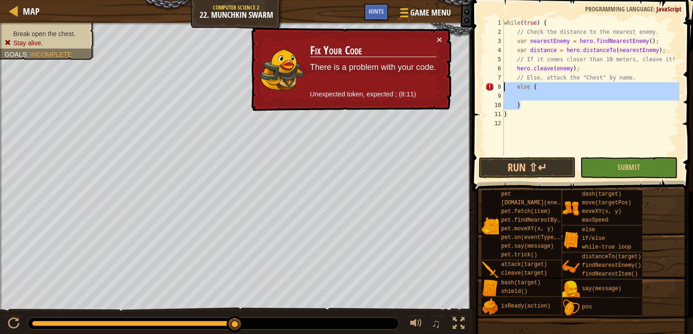
drag, startPoint x: 521, startPoint y: 104, endPoint x: 502, endPoint y: 84, distance: 28.1
click at [502, 84] on div "1 2 3 4 5 6 7 8 9 10 11 12 while ( true ) { // Check the distance to the neares…" at bounding box center [582, 86] width 196 height 137
type textarea "else {"
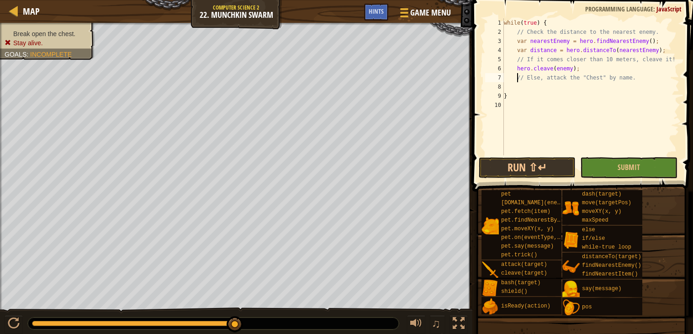
click at [519, 81] on div "while ( true ) { // Check the distance to the nearest enemy. var nearestEnemy =…" at bounding box center [591, 95] width 178 height 155
type textarea "// Else, attack the "Chest" by name."
click at [519, 81] on div "while ( true ) { // Check the distance to the nearest enemy. var nearestEnemy =…" at bounding box center [591, 95] width 178 height 155
type textarea "// Else, attack the "Chest" by name."
click at [522, 90] on div "while ( true ) { // Check the distance to the nearest enemy. var nearestEnemy =…" at bounding box center [591, 95] width 178 height 155
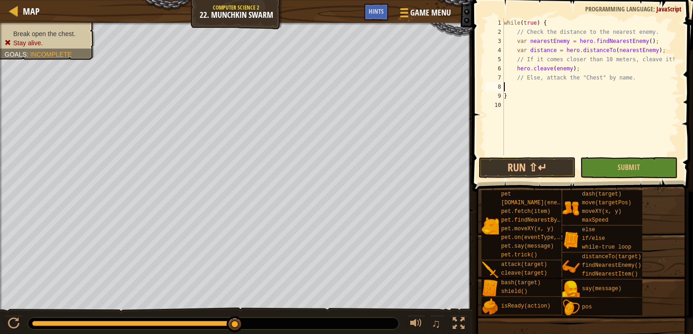
click at [516, 84] on div "while ( true ) { // Check the distance to the nearest enemy. var nearestEnemy =…" at bounding box center [591, 95] width 178 height 155
click at [508, 88] on div "while ( true ) { // Check the distance to the nearest enemy. var nearestEnemy =…" at bounding box center [591, 95] width 178 height 155
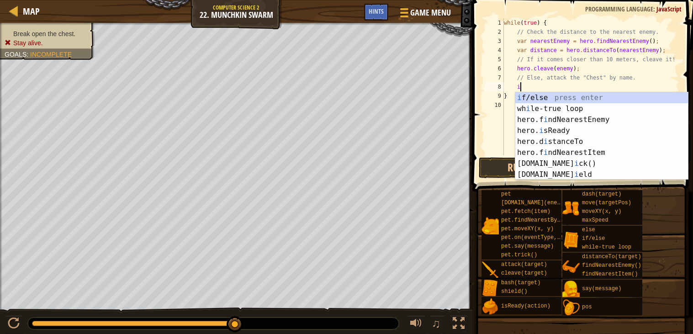
scroll to position [4, 1]
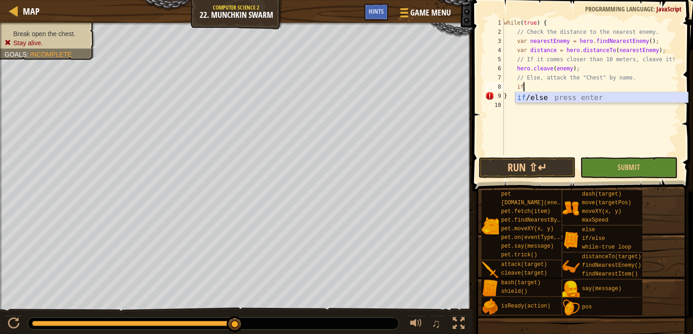
click at [533, 97] on div "if /else press enter" at bounding box center [602, 108] width 173 height 33
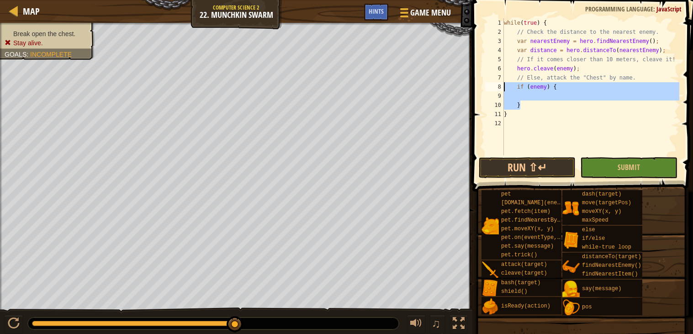
drag, startPoint x: 525, startPoint y: 101, endPoint x: 504, endPoint y: 84, distance: 27.6
click at [504, 84] on div "if (enemy) { 1 2 3 4 5 6 7 8 9 10 11 12 while ( true ) { // Check the distance …" at bounding box center [582, 86] width 196 height 137
type textarea "\"
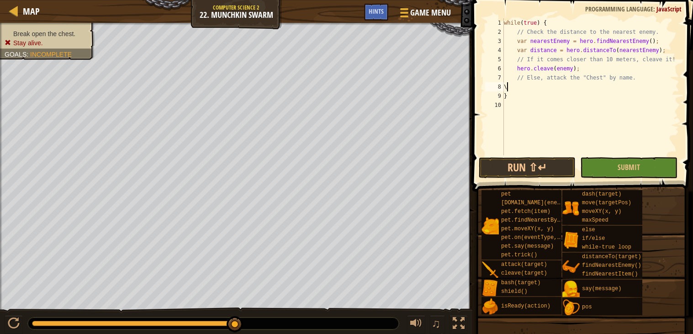
scroll to position [4, 0]
type textarea "/"
type textarea "e"
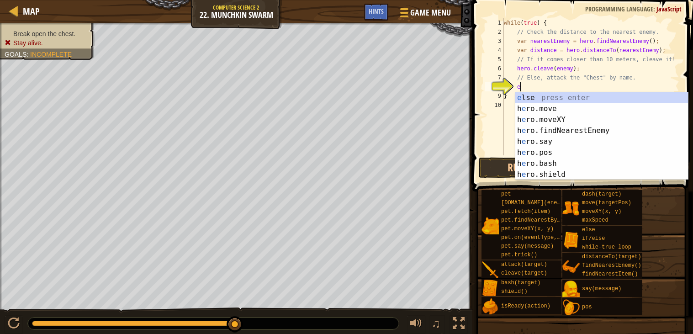
scroll to position [4, 0]
click at [547, 95] on div "e lse press enter h e ro.move press enter h e ro.moveXY press enter h e ro.find…" at bounding box center [602, 147] width 173 height 110
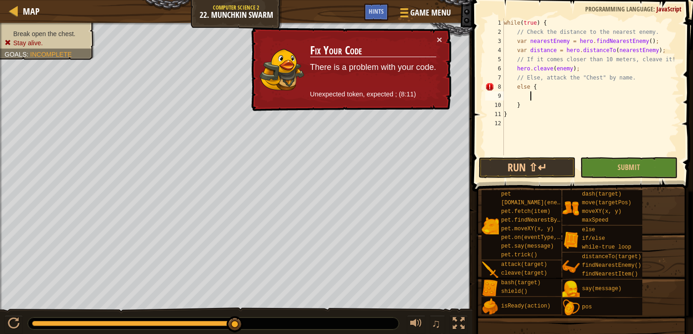
click at [520, 89] on div "while ( true ) { // Check the distance to the nearest enemy. var nearestEnemy =…" at bounding box center [591, 95] width 178 height 155
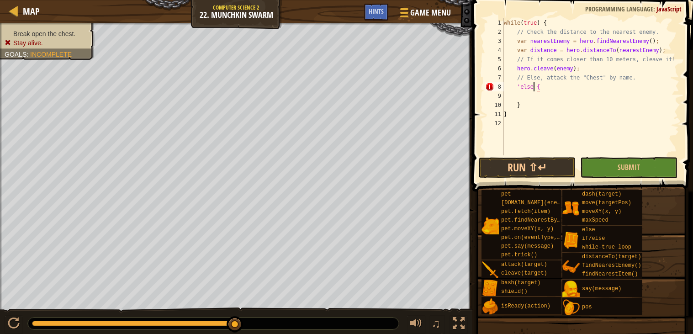
type textarea "'else' {"
click at [523, 97] on div "while ( true ) { // Check the distance to the nearest enemy. var nearestEnemy =…" at bounding box center [591, 95] width 178 height 155
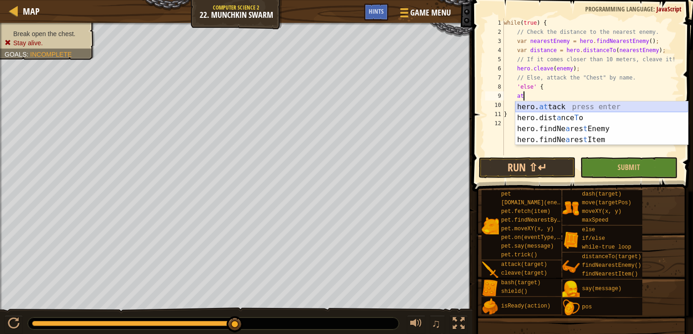
click at [544, 104] on div "hero. at tack press enter hero.dist a nce T o press enter hero.findNe a res t E…" at bounding box center [602, 134] width 173 height 66
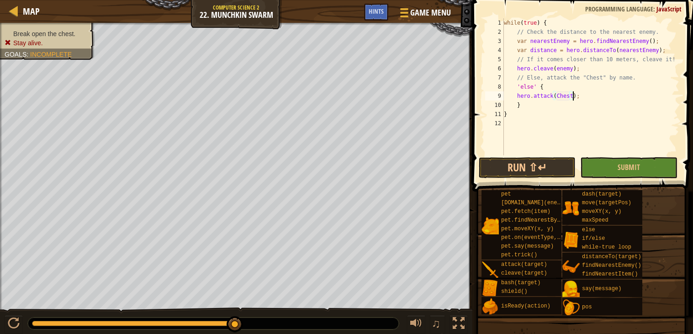
scroll to position [4, 5]
click at [628, 162] on span "Submit" at bounding box center [629, 167] width 22 height 10
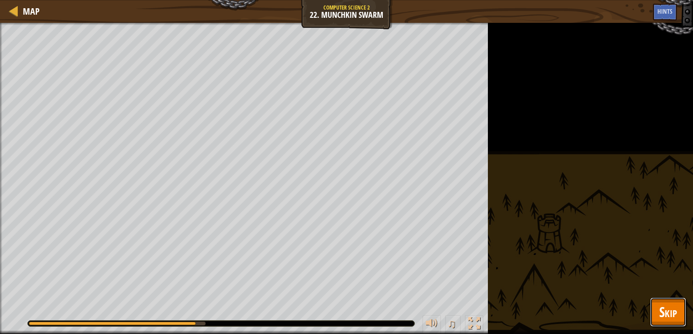
click at [667, 300] on button "Skip" at bounding box center [668, 312] width 36 height 29
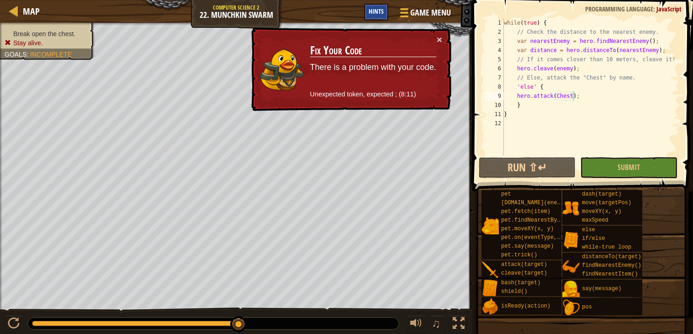
click at [370, 8] on span "Hints" at bounding box center [376, 11] width 15 height 9
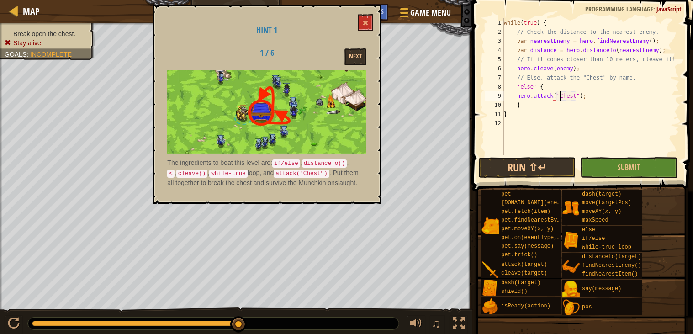
scroll to position [4, 5]
click at [537, 87] on div "while ( true ) { // Check the distance to the nearest enemy. var nearestEnemy =…" at bounding box center [591, 95] width 178 height 155
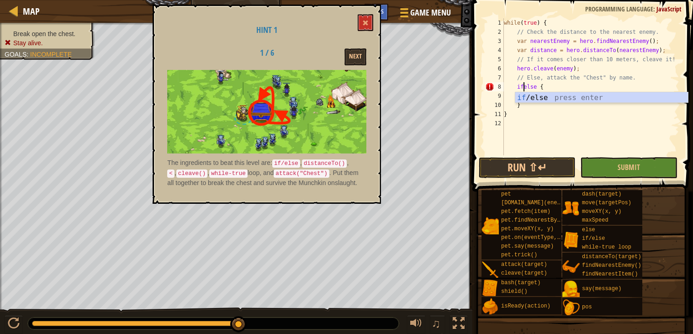
scroll to position [4, 2]
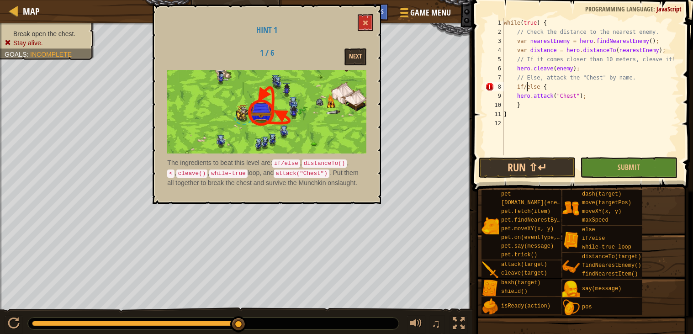
click at [641, 182] on span at bounding box center [581, 316] width 214 height 271
click at [644, 162] on button "Submit" at bounding box center [628, 167] width 97 height 21
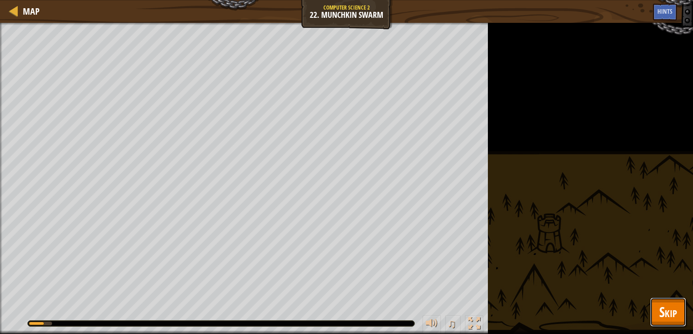
click at [655, 318] on button "Skip" at bounding box center [668, 312] width 36 height 29
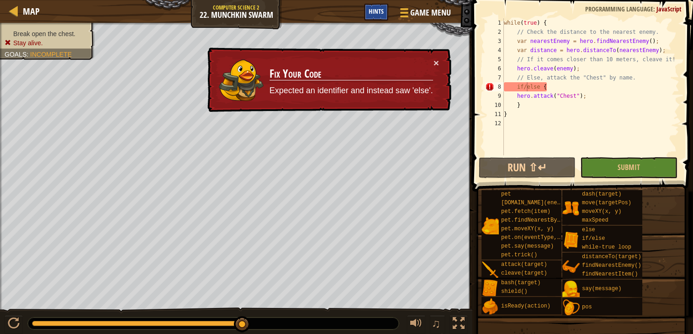
click at [376, 17] on div "Hints" at bounding box center [376, 12] width 24 height 17
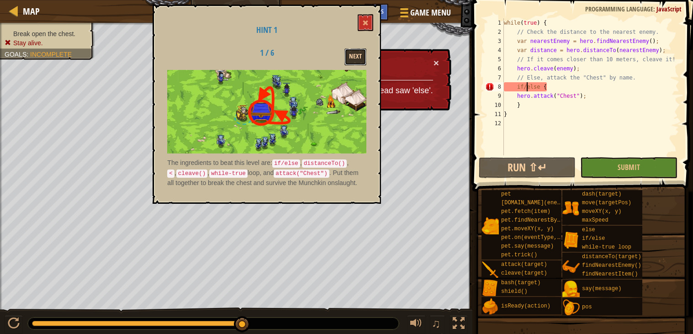
click at [350, 56] on button "Next" at bounding box center [356, 56] width 22 height 17
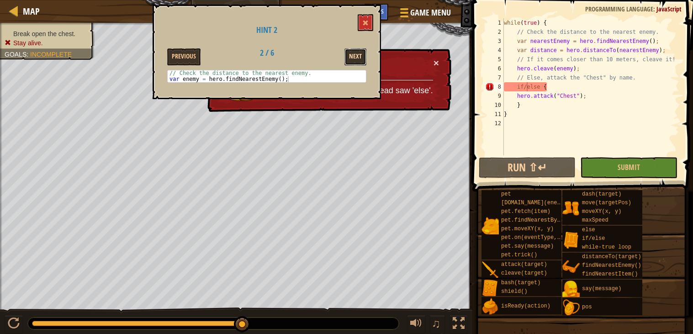
click at [360, 60] on button "Next" at bounding box center [356, 56] width 22 height 17
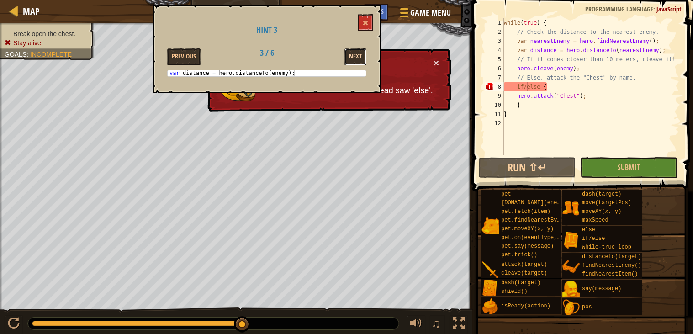
click at [352, 54] on button "Next" at bounding box center [356, 56] width 22 height 17
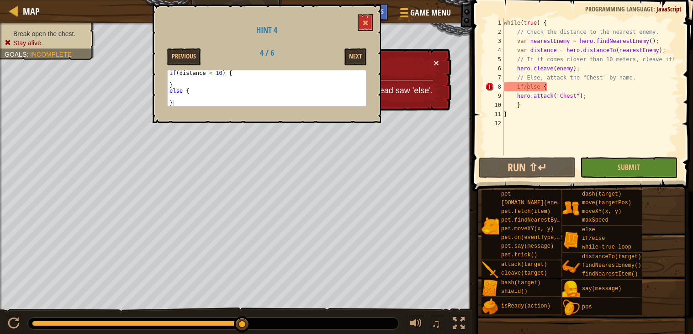
type textarea "hero.cleave(enemy);"
click at [516, 67] on div "while ( true ) { // Check the distance to the nearest enemy. var nearestEnemy =…" at bounding box center [591, 95] width 178 height 155
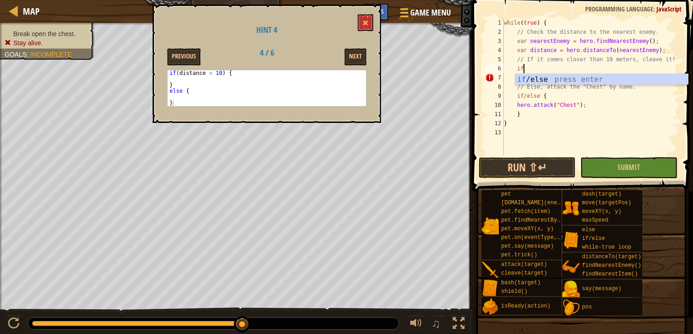
scroll to position [4, 1]
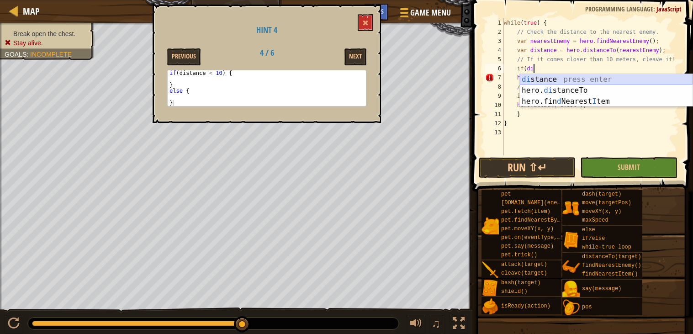
click at [553, 83] on div "di stance press enter hero. di stanceTo press enter hero.fin d Nearest I tem pr…" at bounding box center [606, 101] width 173 height 55
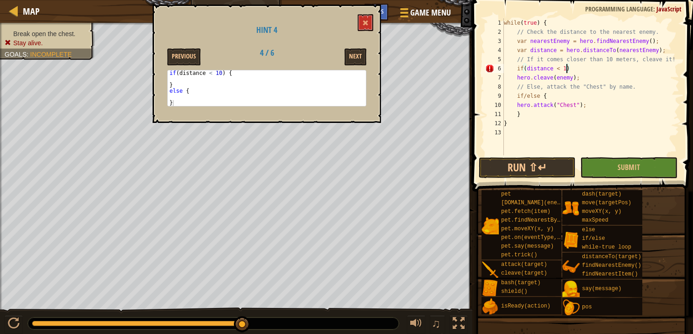
scroll to position [4, 5]
click at [576, 69] on div "while ( true ) { // Check the distance to the nearest enemy. var nearestEnemy =…" at bounding box center [591, 95] width 178 height 155
click at [516, 93] on div "while ( true ) { // Check the distance to the nearest enemy. var nearestEnemy =…" at bounding box center [591, 95] width 178 height 155
type textarea "if/else {"
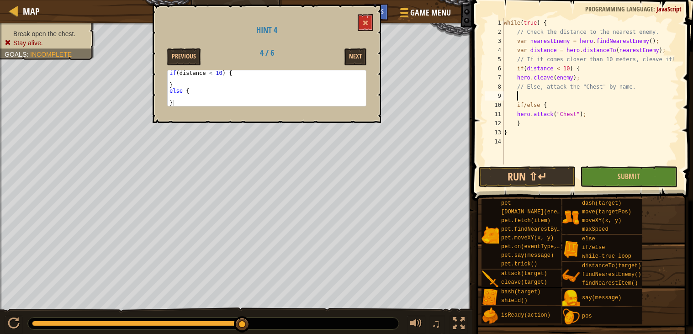
scroll to position [4, 0]
click at [354, 54] on button "Next" at bounding box center [356, 56] width 22 height 17
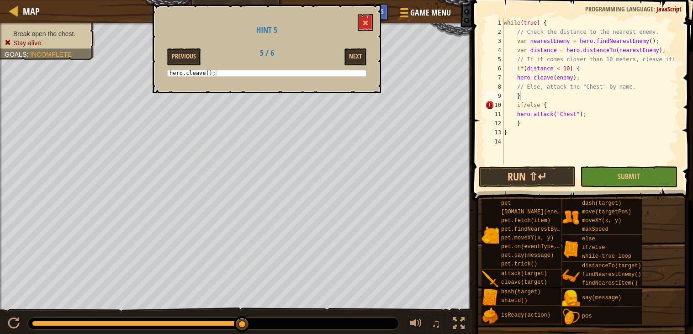
type textarea "hero.cleave(enemy);"
drag, startPoint x: 582, startPoint y: 78, endPoint x: 518, endPoint y: 78, distance: 64.4
click at [518, 78] on div "while ( true ) { // Check the distance to the nearest enemy. var nearestEnemy =…" at bounding box center [590, 100] width 177 height 165
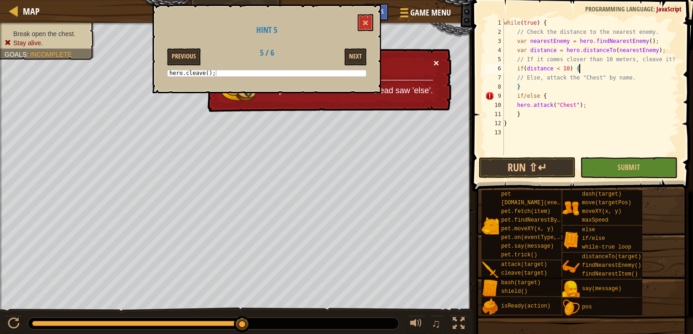
click at [436, 58] on button "×" at bounding box center [436, 63] width 5 height 10
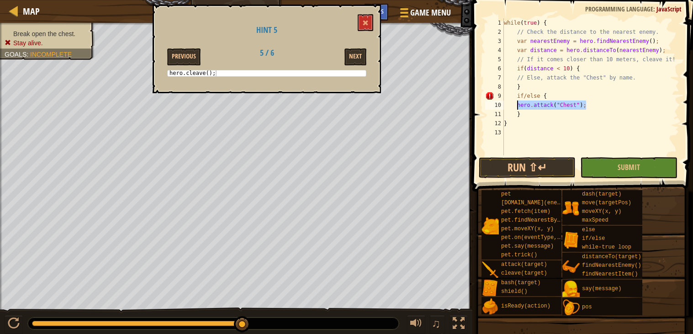
drag, startPoint x: 596, startPoint y: 103, endPoint x: 517, endPoint y: 103, distance: 78.6
click at [517, 103] on div "while ( true ) { // Check the distance to the nearest enemy. var nearestEnemy =…" at bounding box center [590, 95] width 177 height 155
type textarea "hero.attack("Chest");"
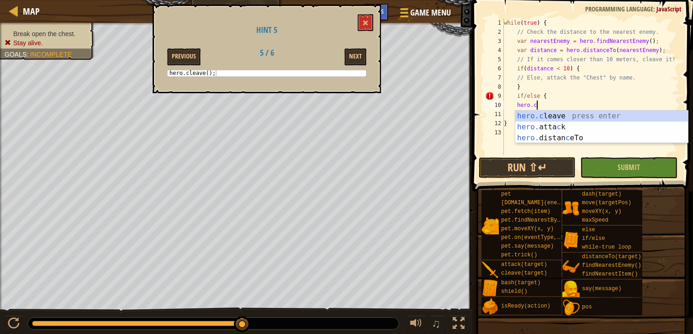
scroll to position [4, 2]
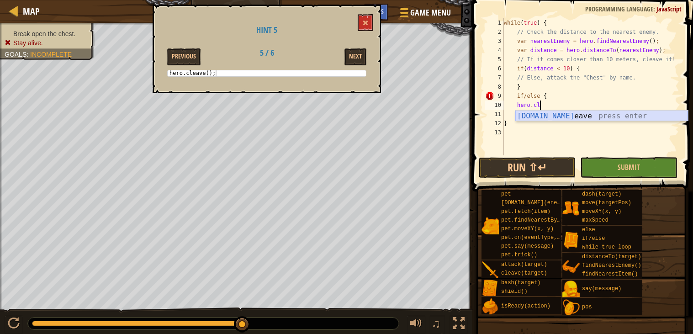
click at [541, 114] on div "[DOMAIN_NAME] eave press enter" at bounding box center [602, 127] width 173 height 33
type textarea "hero.cleave(enemy);"
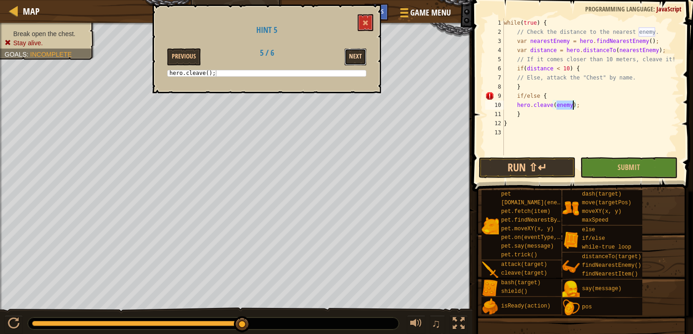
click at [355, 60] on button "Next" at bounding box center [356, 56] width 22 height 17
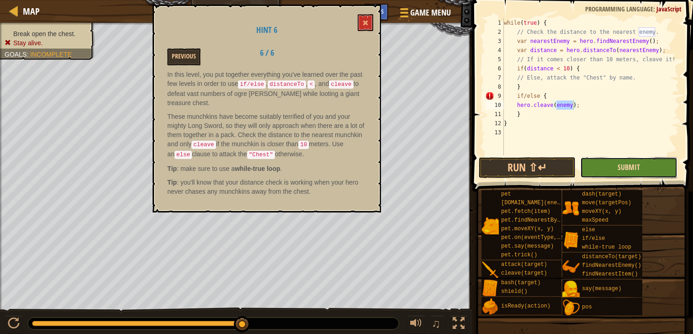
click at [637, 167] on span "Submit" at bounding box center [629, 167] width 22 height 10
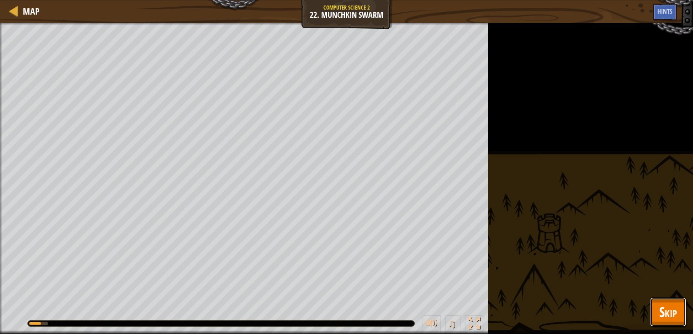
click at [662, 304] on span "Skip" at bounding box center [668, 312] width 18 height 19
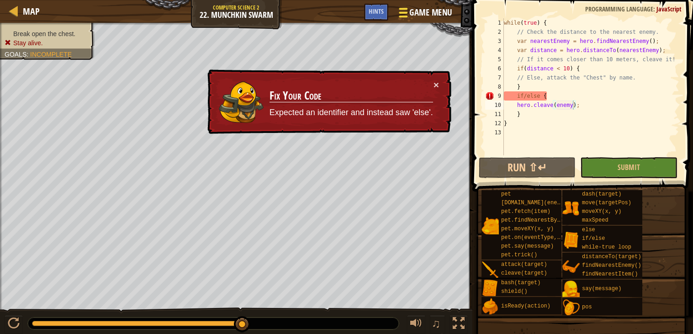
click at [397, 11] on div at bounding box center [403, 12] width 12 height 13
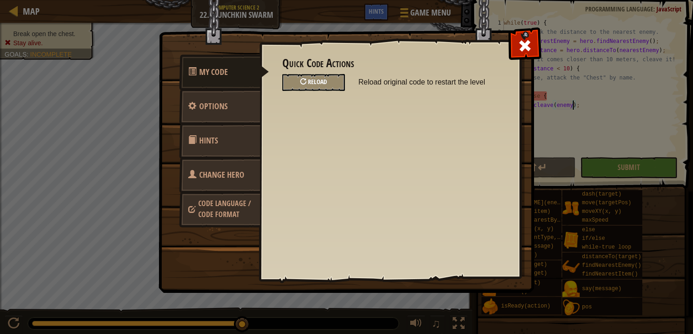
click at [306, 87] on div "Reload" at bounding box center [313, 82] width 63 height 17
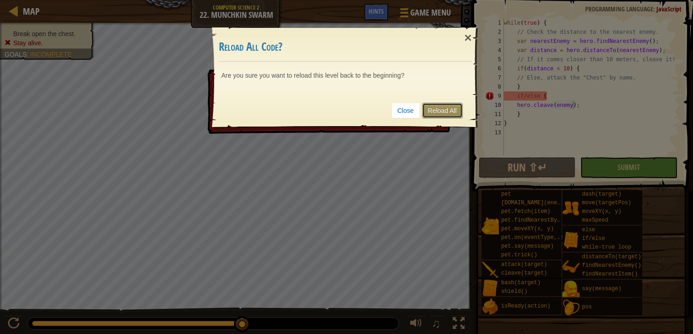
click at [425, 112] on link "Reload All" at bounding box center [442, 111] width 41 height 16
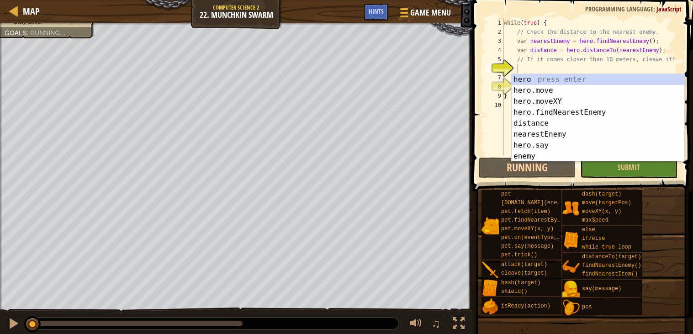
scroll to position [4, 0]
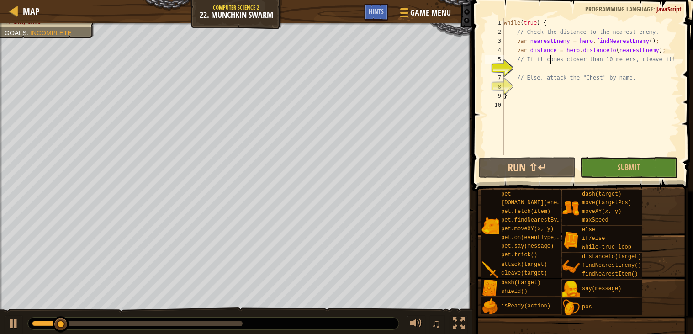
click at [549, 63] on div "while ( true ) { // Check the distance to the nearest enemy. var nearestEnemy =…" at bounding box center [591, 95] width 178 height 155
type textarea "// If it comes closer than 10 meters, cleave it!"
click at [524, 69] on div "while ( true ) { // Check the distance to the nearest enemy. var nearestEnemy =…" at bounding box center [591, 95] width 178 height 155
click at [379, 16] on div "Hints" at bounding box center [376, 12] width 24 height 17
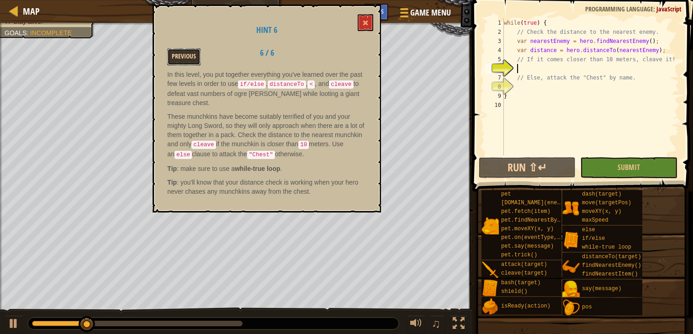
click at [186, 54] on button "Previous" at bounding box center [183, 56] width 33 height 17
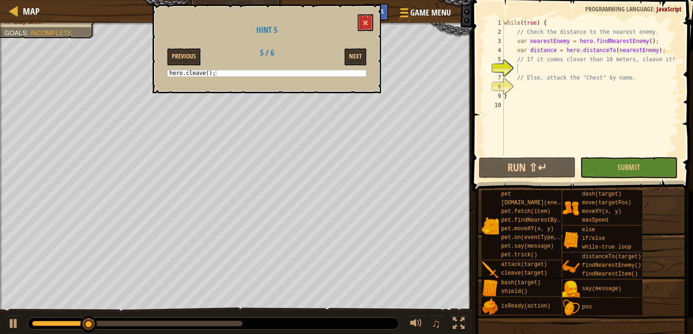
click at [186, 54] on button "Previous" at bounding box center [183, 56] width 33 height 17
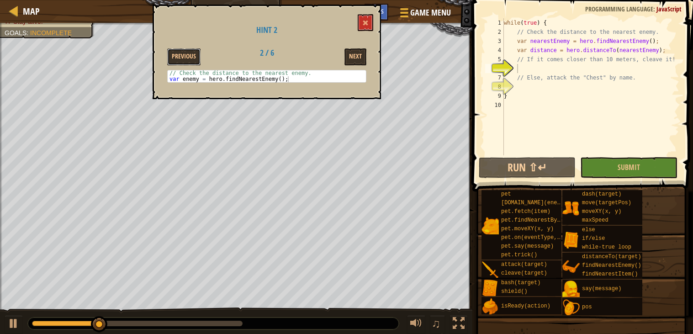
click at [186, 54] on button "Previous" at bounding box center [183, 56] width 33 height 17
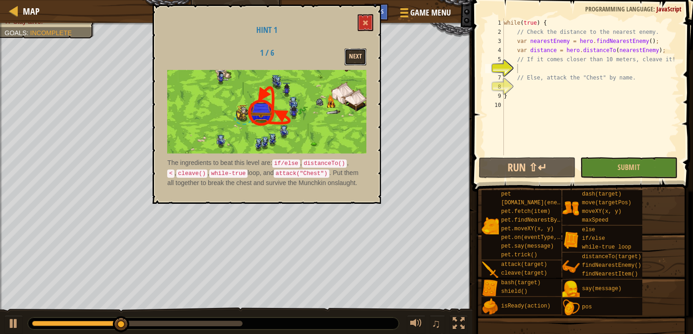
click at [356, 58] on button "Next" at bounding box center [356, 56] width 22 height 17
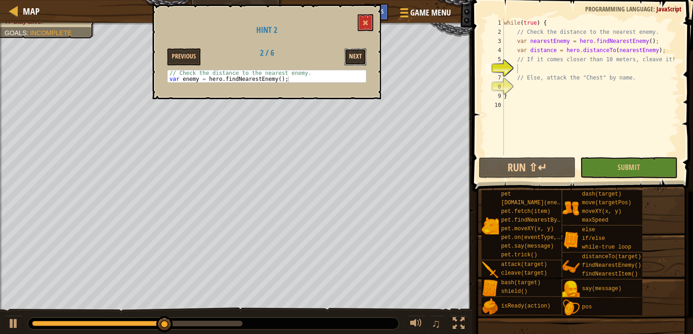
click at [350, 58] on button "Next" at bounding box center [356, 56] width 22 height 17
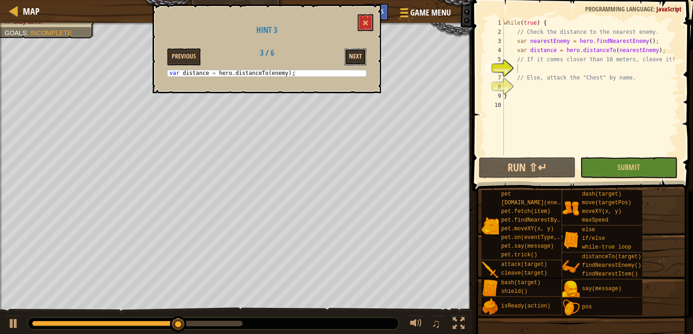
click at [359, 51] on button "Next" at bounding box center [356, 56] width 22 height 17
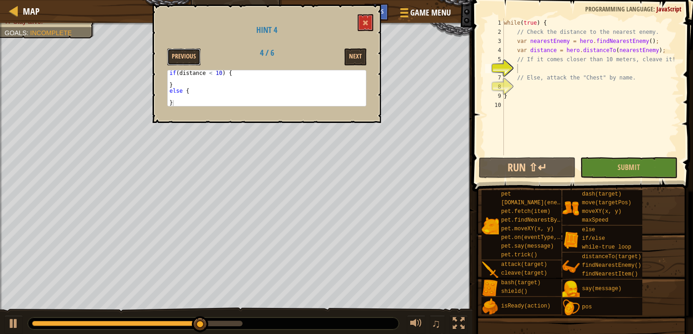
click at [186, 54] on button "Previous" at bounding box center [183, 56] width 33 height 17
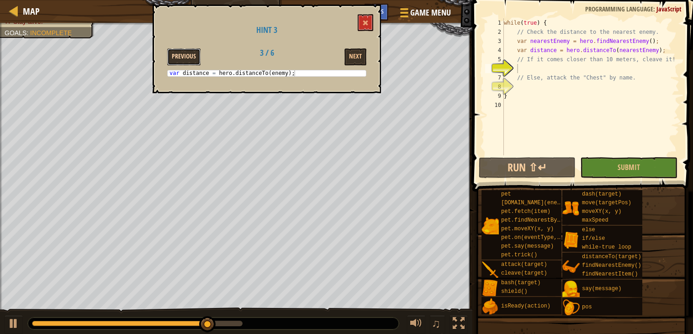
click at [189, 53] on button "Previous" at bounding box center [183, 56] width 33 height 17
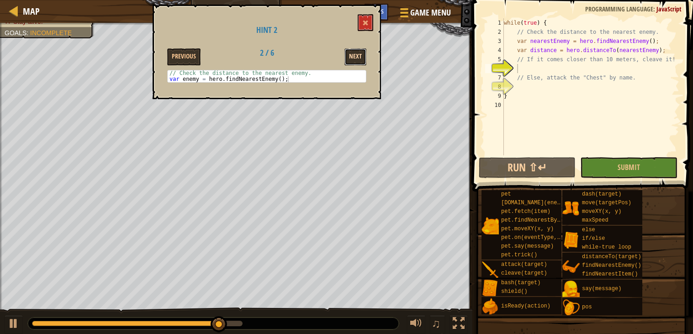
click at [350, 55] on button "Next" at bounding box center [356, 56] width 22 height 17
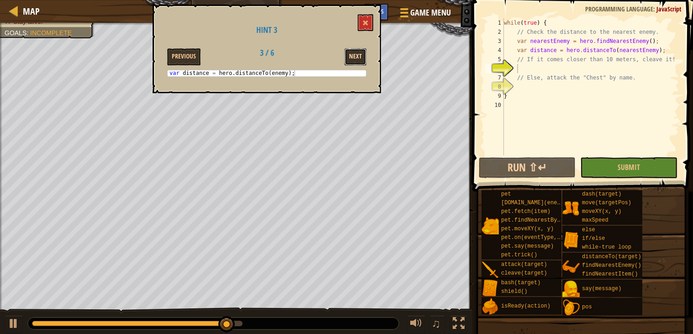
click at [347, 53] on button "Next" at bounding box center [356, 56] width 22 height 17
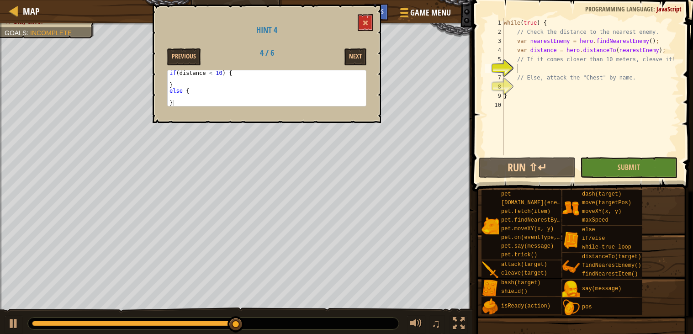
click at [524, 65] on div "while ( true ) { // Check the distance to the nearest enemy. var nearestEnemy =…" at bounding box center [591, 95] width 178 height 155
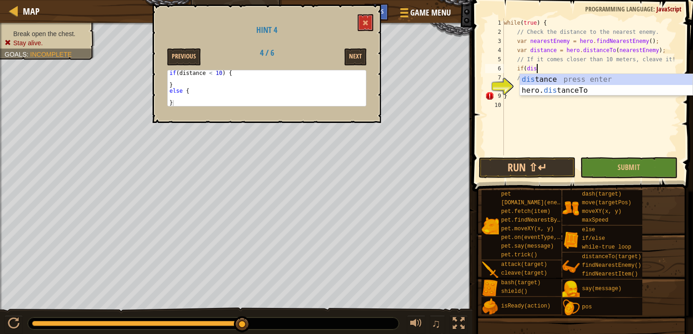
scroll to position [4, 2]
click at [555, 79] on div "dis tance press enter hero. dis tanceTo press enter" at bounding box center [606, 96] width 173 height 44
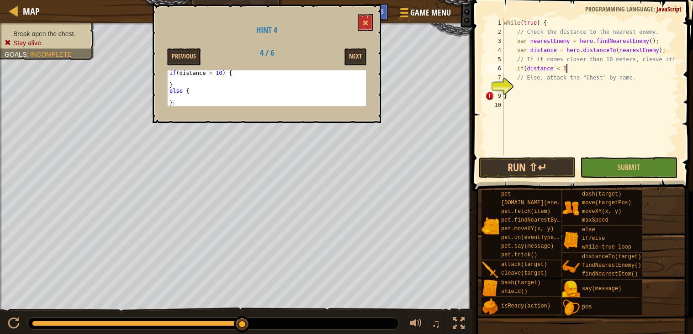
scroll to position [4, 4]
type textarea "if(distance < 10)"
click at [530, 85] on div "while ( true ) { // Check the distance to the nearest enemy. var nearestEnemy =…" at bounding box center [591, 95] width 178 height 155
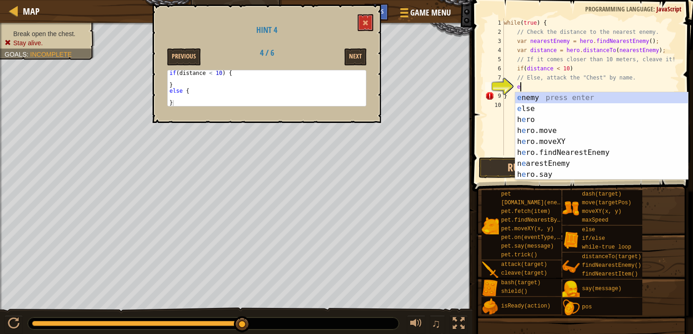
type textarea "el"
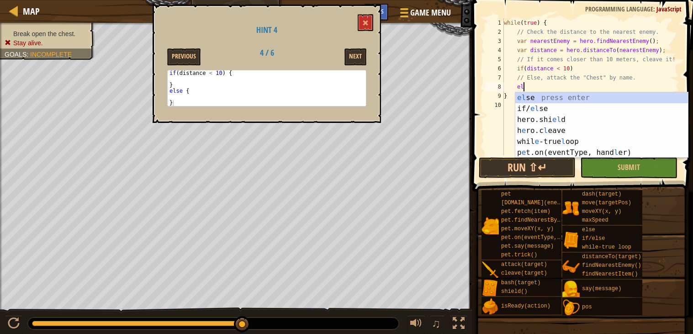
click at [525, 96] on div "el se press enter if/ el se press enter hero.shi el d press enter h e ro.c l ea…" at bounding box center [602, 136] width 173 height 88
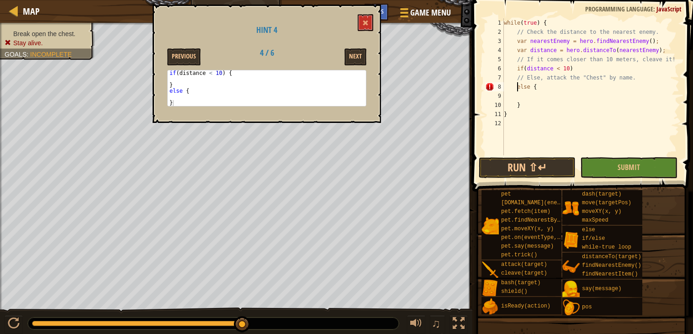
click at [518, 86] on div "while ( true ) { // Check the distance to the nearest enemy. var nearestEnemy =…" at bounding box center [591, 95] width 178 height 155
click at [516, 104] on div "while ( true ) { // Check the distance to the nearest enemy. var nearestEnemy =…" at bounding box center [591, 95] width 178 height 155
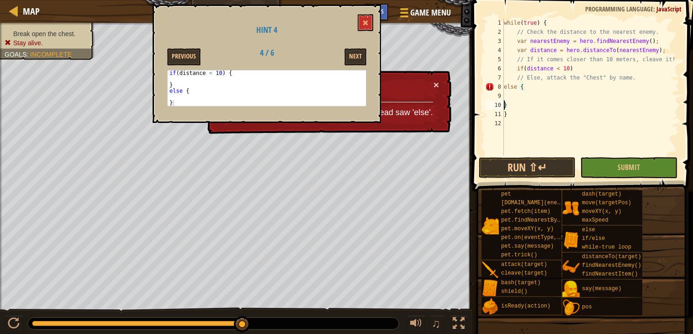
click at [506, 85] on div "while ( true ) { // Check the distance to the nearest enemy. var nearestEnemy =…" at bounding box center [591, 95] width 178 height 155
type textarea "else {"
click at [505, 87] on div "while ( true ) { // Check the distance to the nearest enemy. var nearestEnemy =…" at bounding box center [591, 95] width 178 height 155
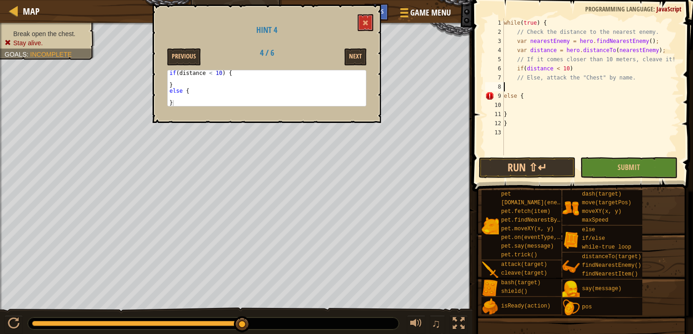
click at [505, 87] on div "while ( true ) { // Check the distance to the nearest enemy. var nearestEnemy =…" at bounding box center [591, 95] width 178 height 155
type textarea "}"
click at [658, 175] on button "Submit" at bounding box center [628, 167] width 97 height 21
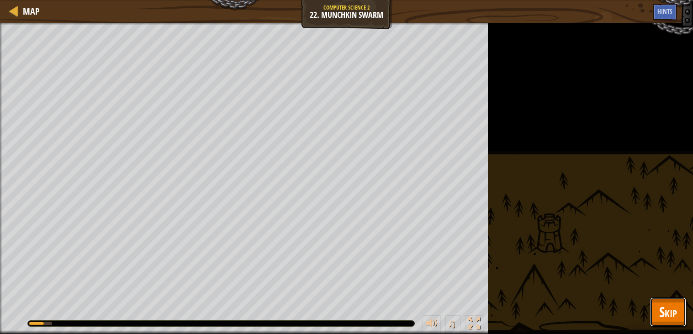
click at [663, 320] on span "Skip" at bounding box center [668, 312] width 18 height 19
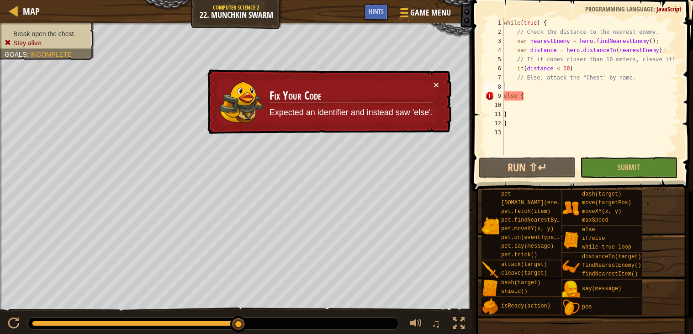
click at [436, 76] on div "× Fix Your Code Expected an identifier and instead saw 'else'." at bounding box center [329, 101] width 246 height 65
click at [439, 80] on div "× Fix Your Code Expected an identifier and instead saw 'else'." at bounding box center [329, 101] width 246 height 65
click at [423, 12] on span "Game Menu" at bounding box center [431, 12] width 43 height 12
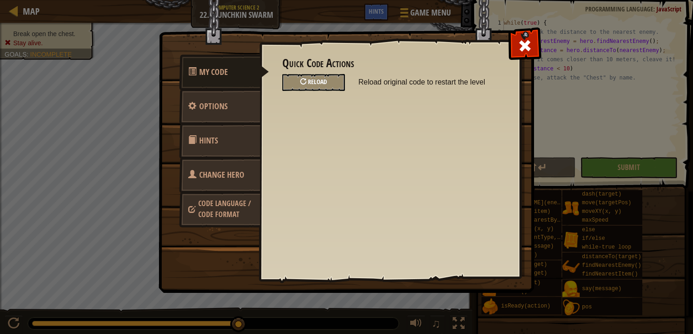
click at [313, 74] on div "Reload" at bounding box center [313, 82] width 63 height 17
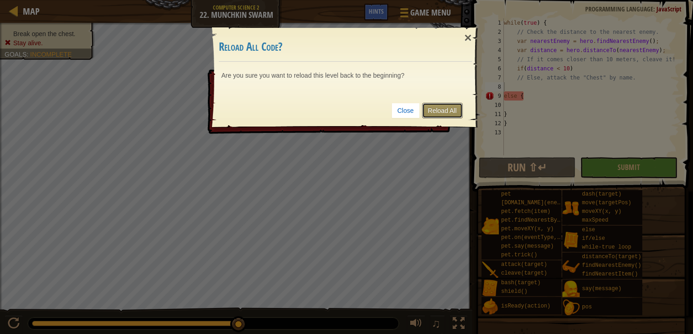
click at [436, 118] on link "Reload All" at bounding box center [442, 111] width 41 height 16
